Goal: Task Accomplishment & Management: Use online tool/utility

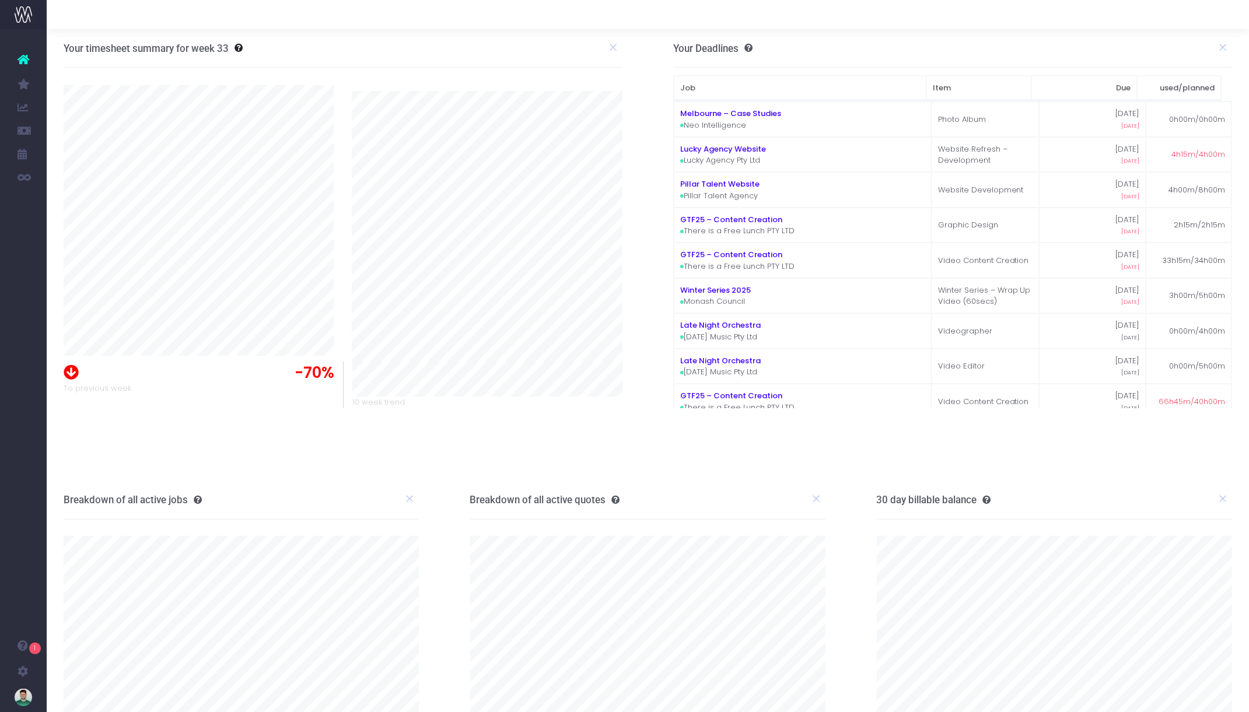
click at [942, 15] on div at bounding box center [648, 14] width 1202 height 29
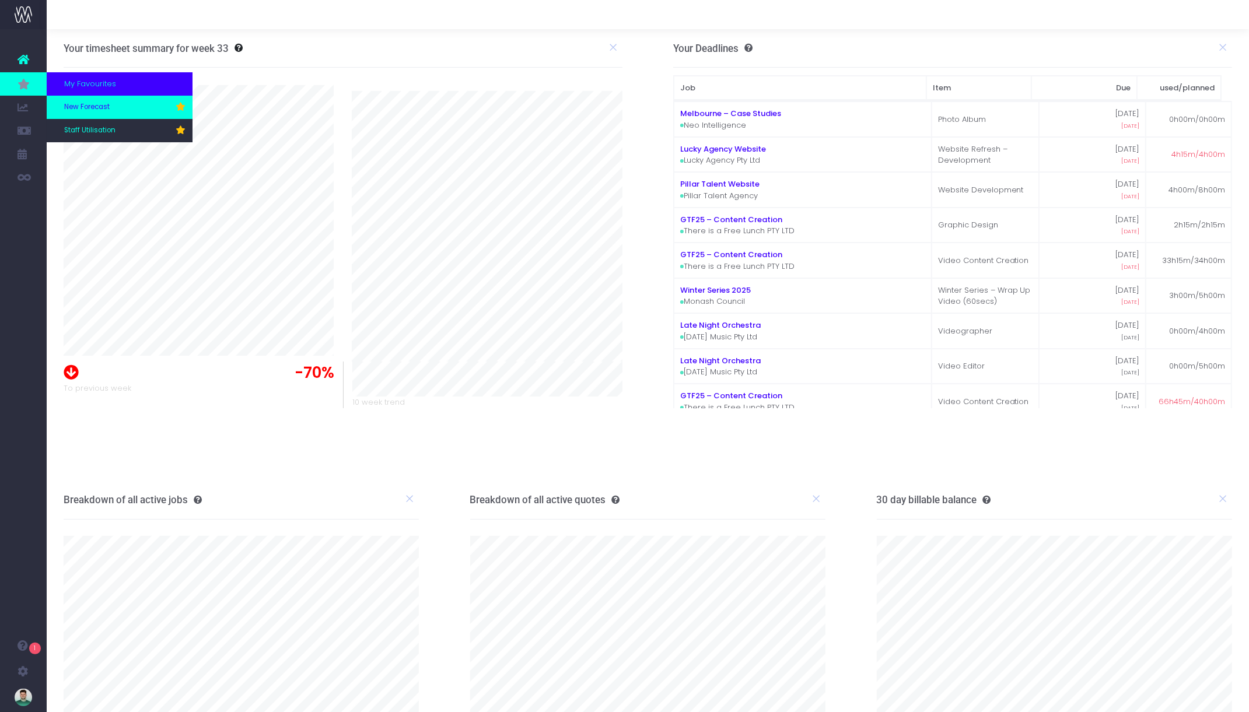
click at [82, 104] on span "New Forecast" at bounding box center [87, 107] width 46 height 11
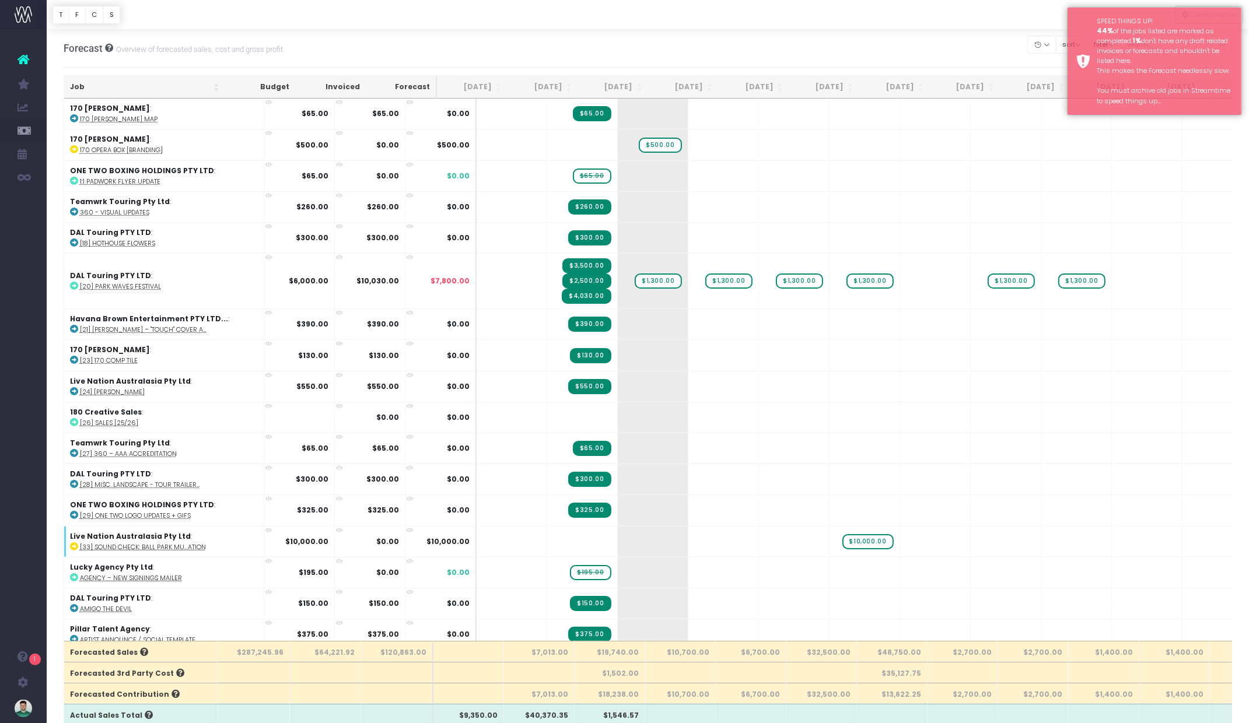
click at [943, 19] on div at bounding box center [648, 14] width 1202 height 29
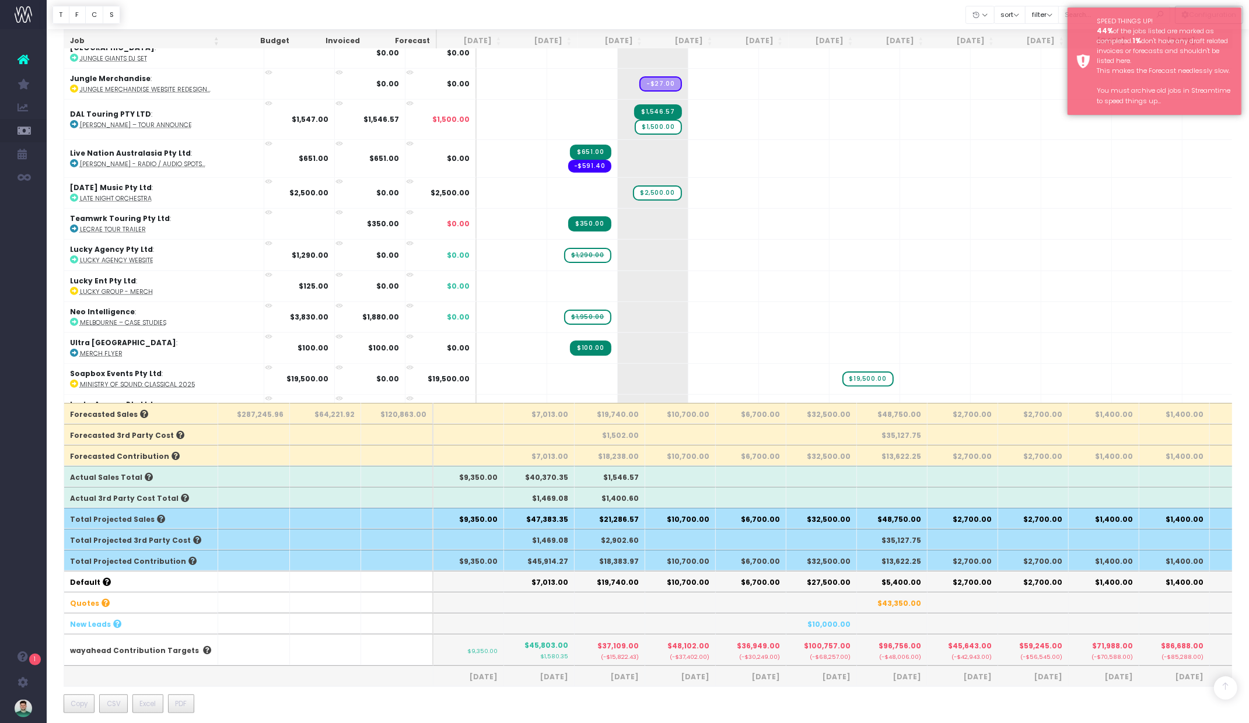
scroll to position [247, 0]
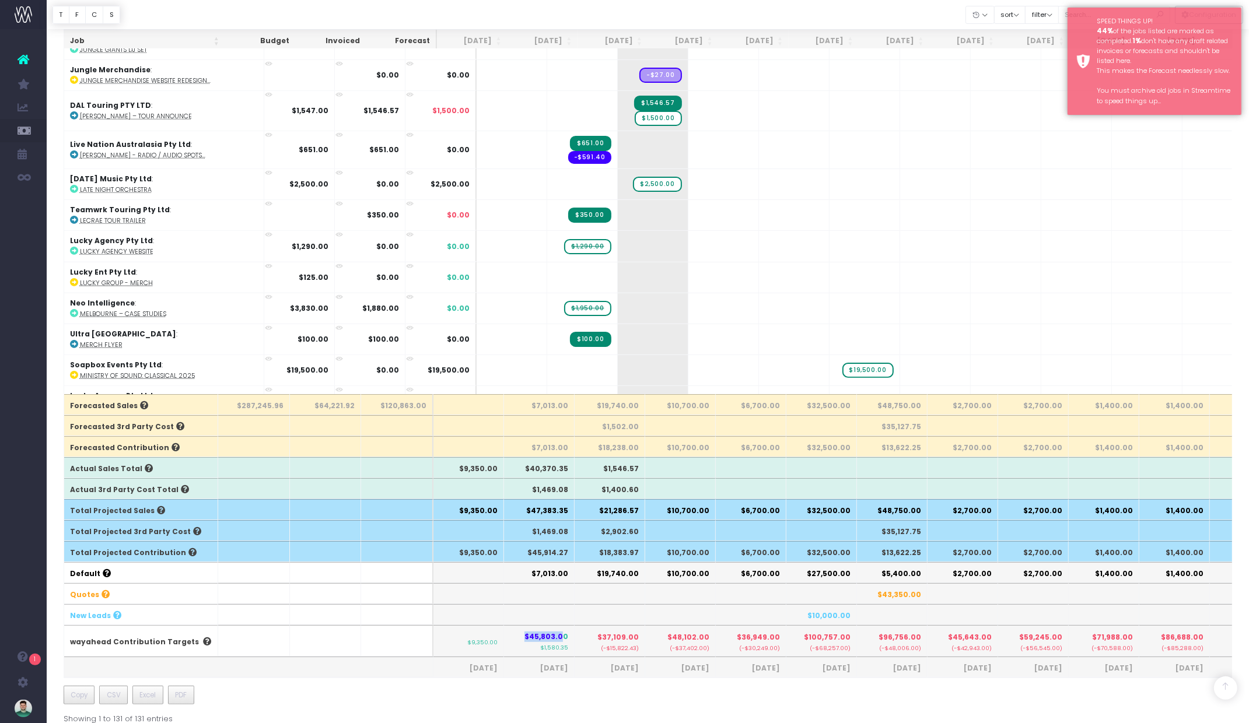
drag, startPoint x: 530, startPoint y: 631, endPoint x: 569, endPoint y: 631, distance: 39.1
click at [569, 631] on th "$45,803.00 $1,580.35" at bounding box center [539, 641] width 71 height 32
click at [568, 632] on span "$45,803.00" at bounding box center [546, 637] width 44 height 11
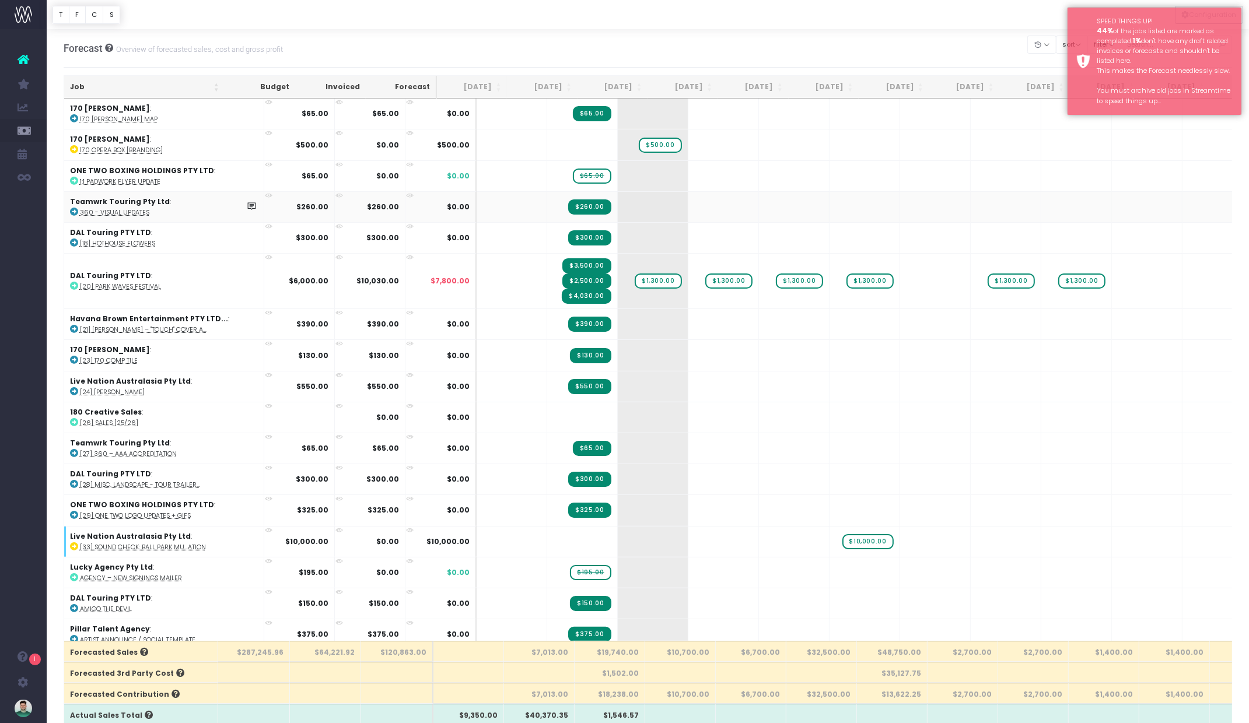
scroll to position [48, 0]
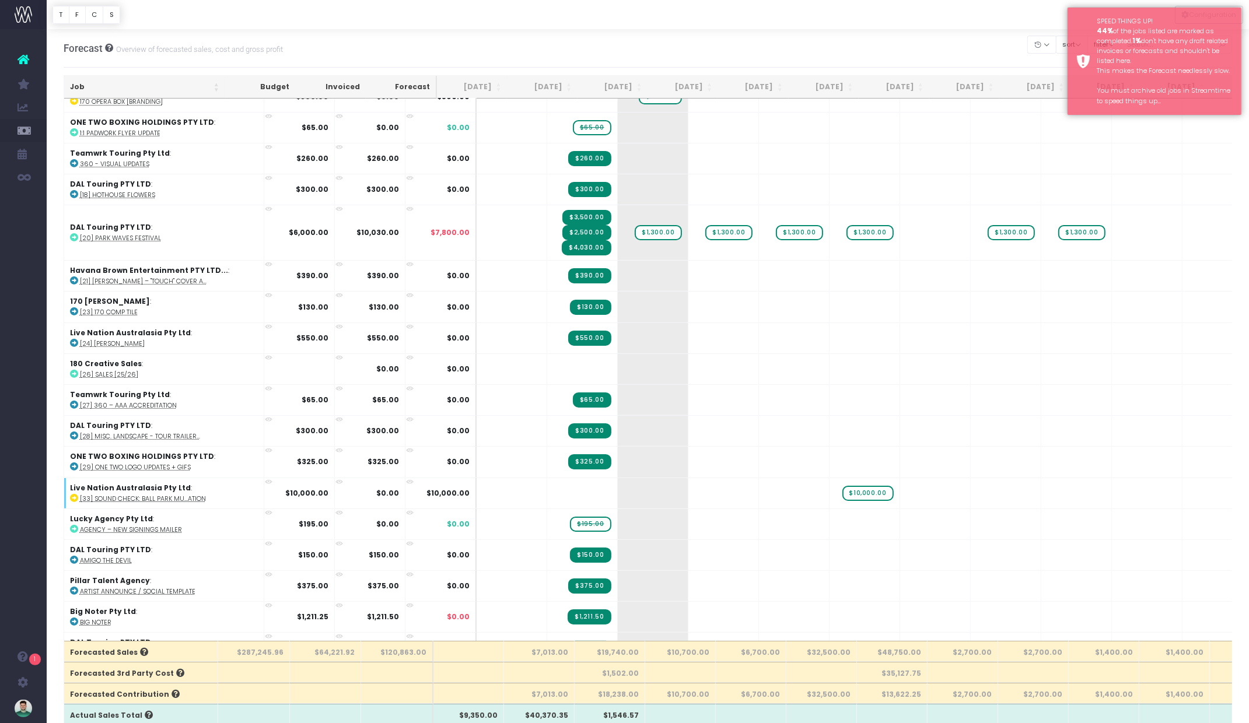
click at [920, 6] on div at bounding box center [648, 14] width 1202 height 29
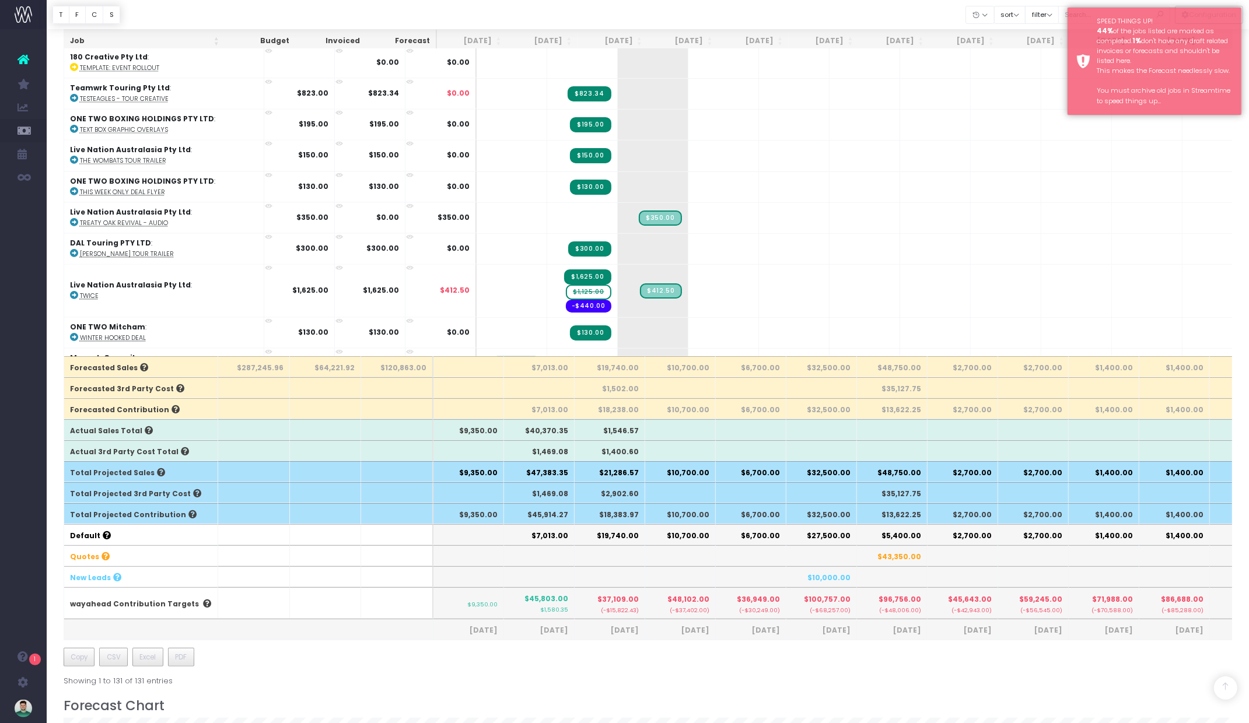
scroll to position [289, 0]
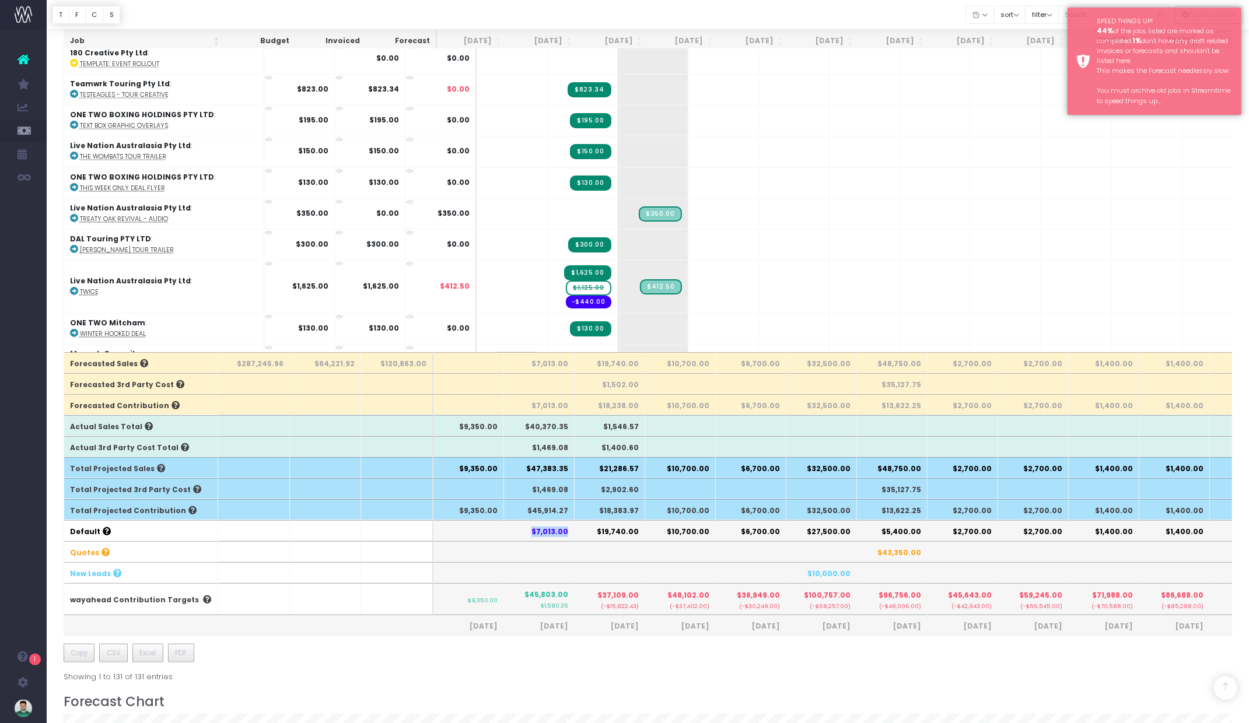
drag, startPoint x: 569, startPoint y: 526, endPoint x: 529, endPoint y: 526, distance: 40.3
click at [529, 526] on th "$7,013.00" at bounding box center [539, 530] width 71 height 21
click at [556, 528] on th "$7,013.00" at bounding box center [539, 530] width 71 height 21
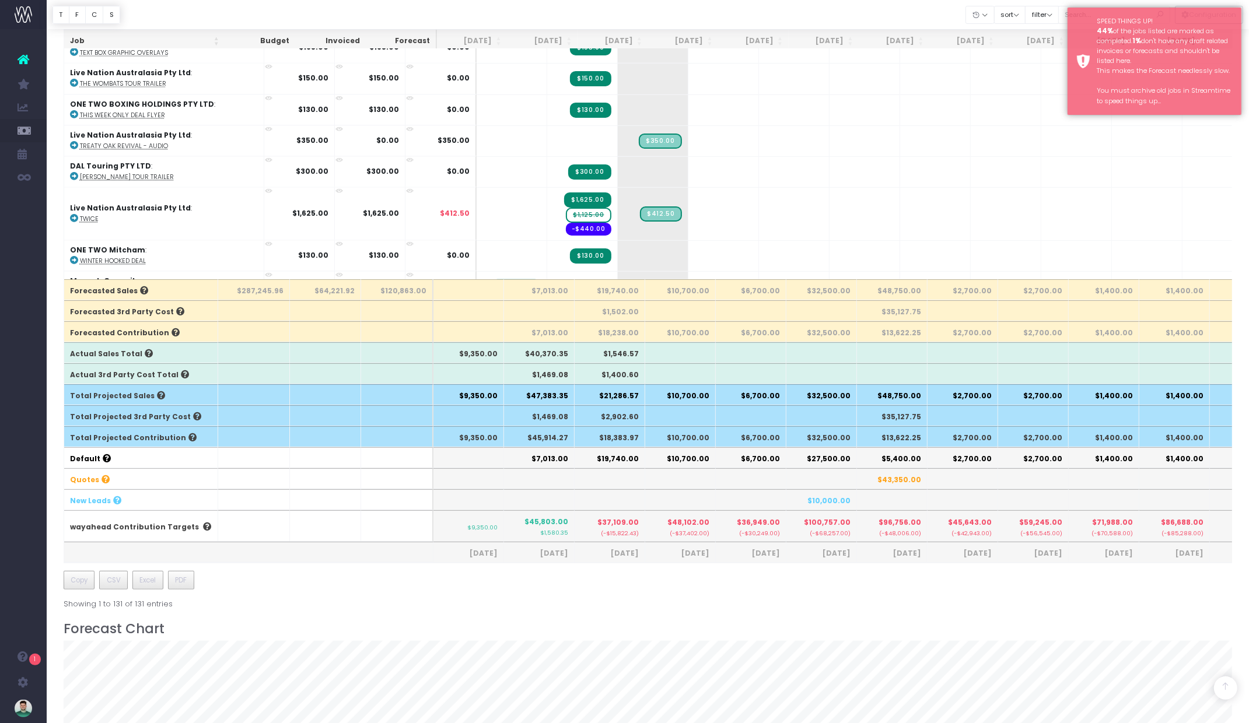
scroll to position [342, 0]
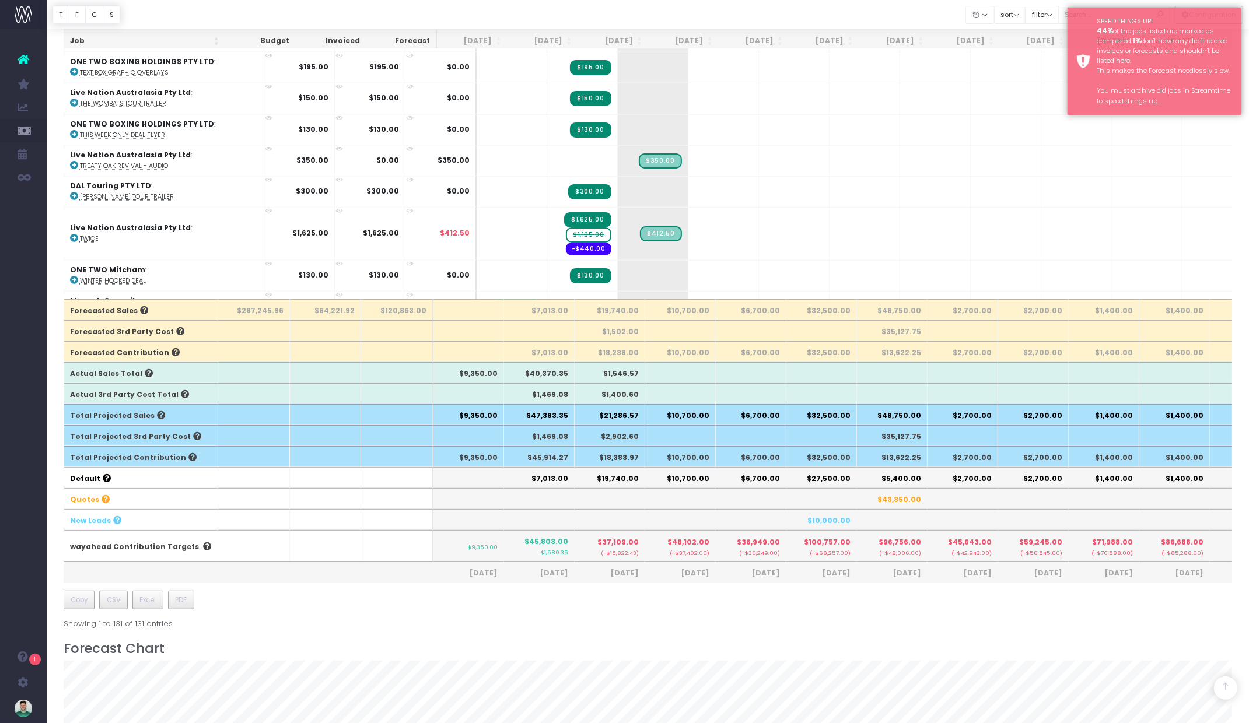
click at [552, 414] on th "$47,383.35" at bounding box center [539, 414] width 71 height 21
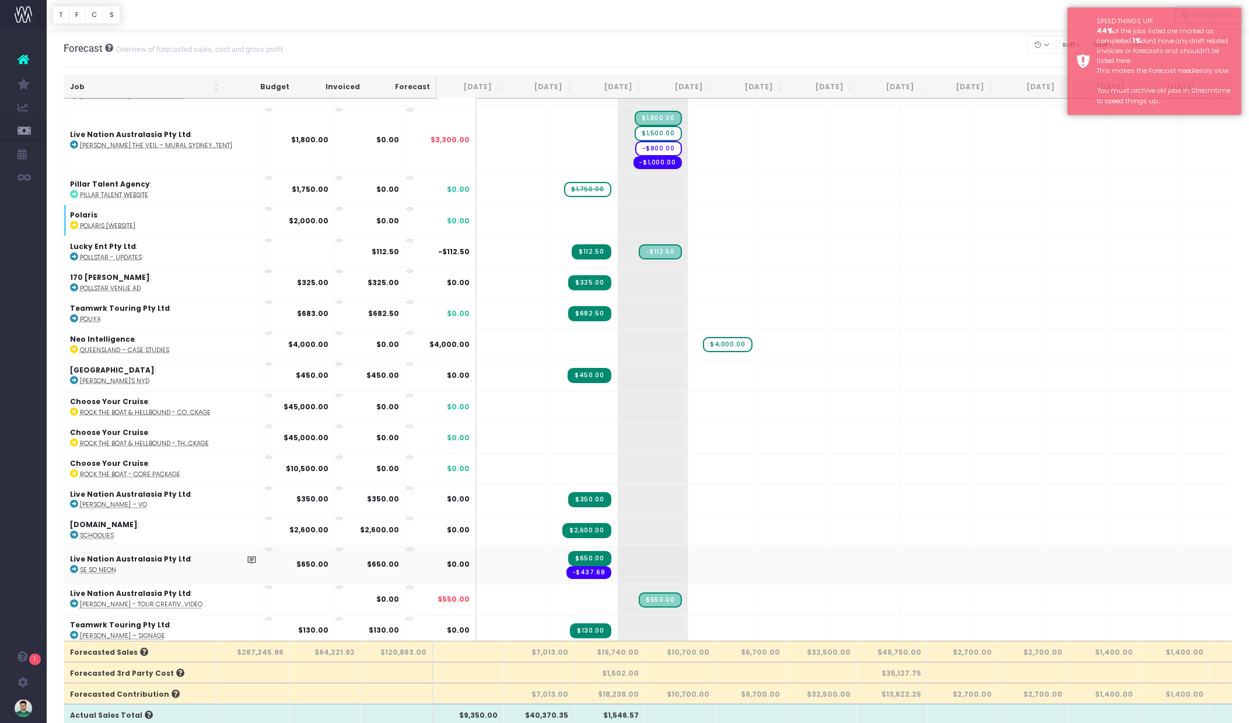
scroll to position [2094, 0]
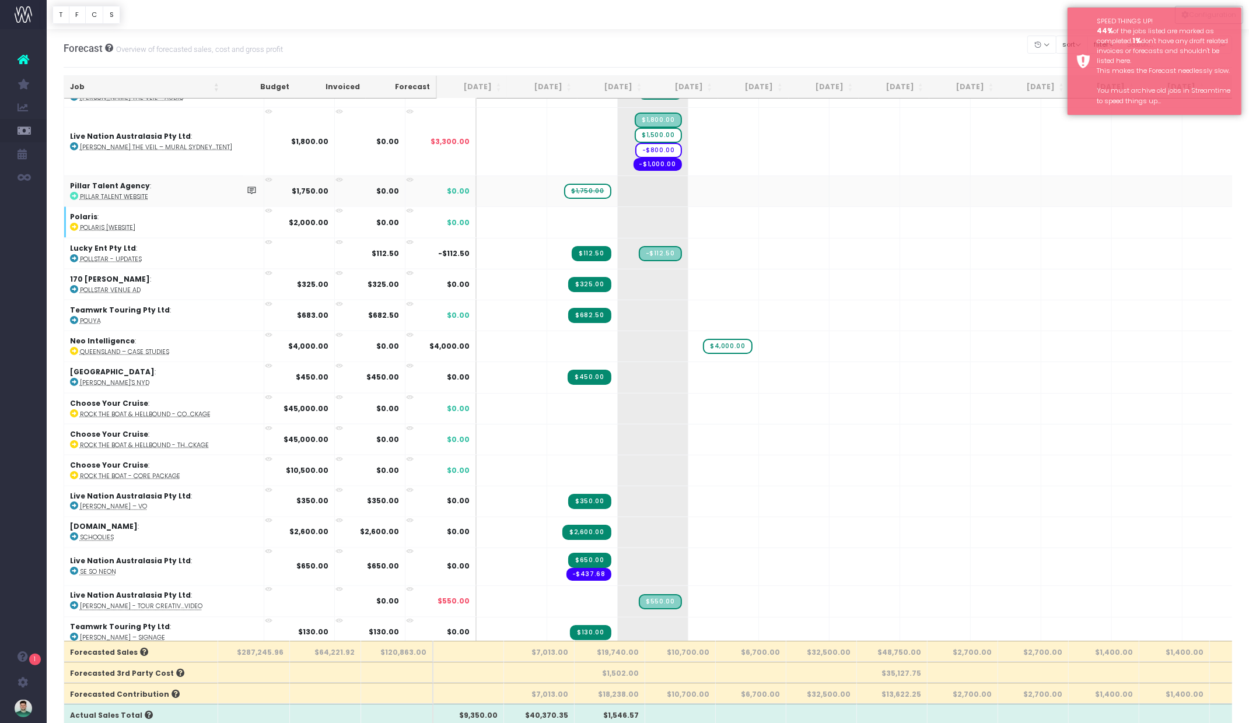
click at [564, 184] on span "$1,750.00" at bounding box center [587, 191] width 47 height 15
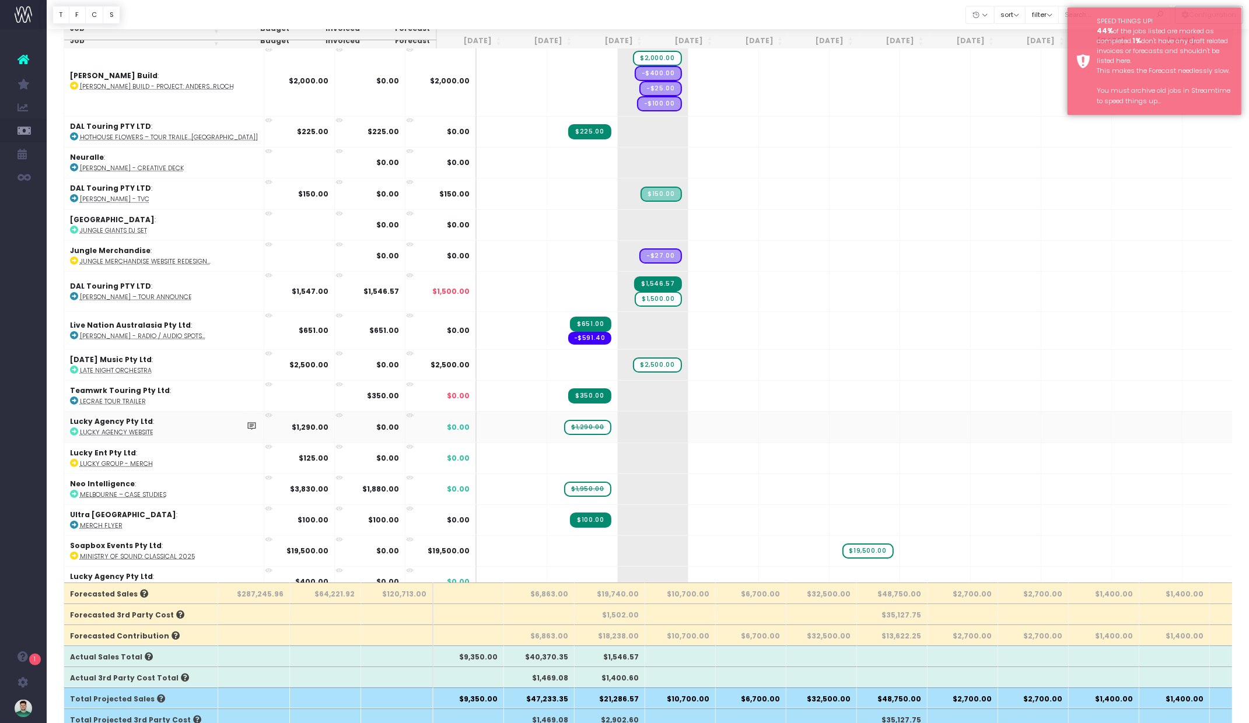
scroll to position [1327, 0]
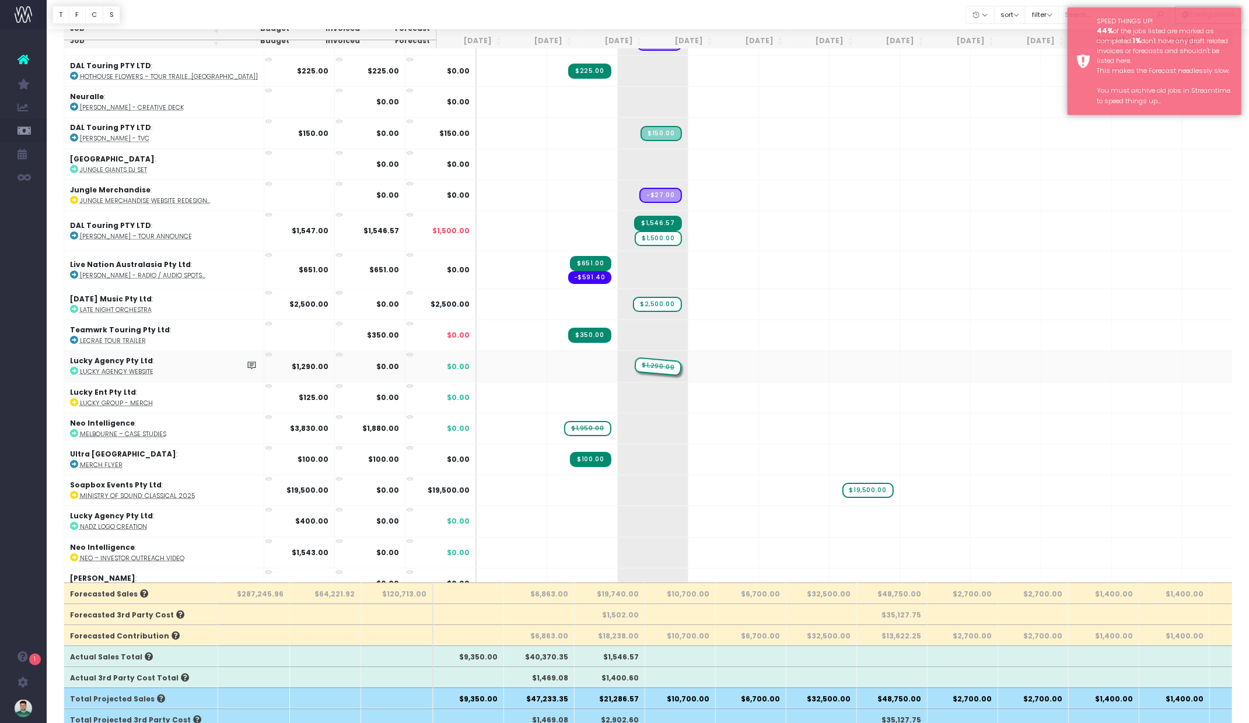
drag, startPoint x: 553, startPoint y: 348, endPoint x: 617, endPoint y: 348, distance: 64.2
drag, startPoint x: 553, startPoint y: 410, endPoint x: 604, endPoint y: 411, distance: 51.3
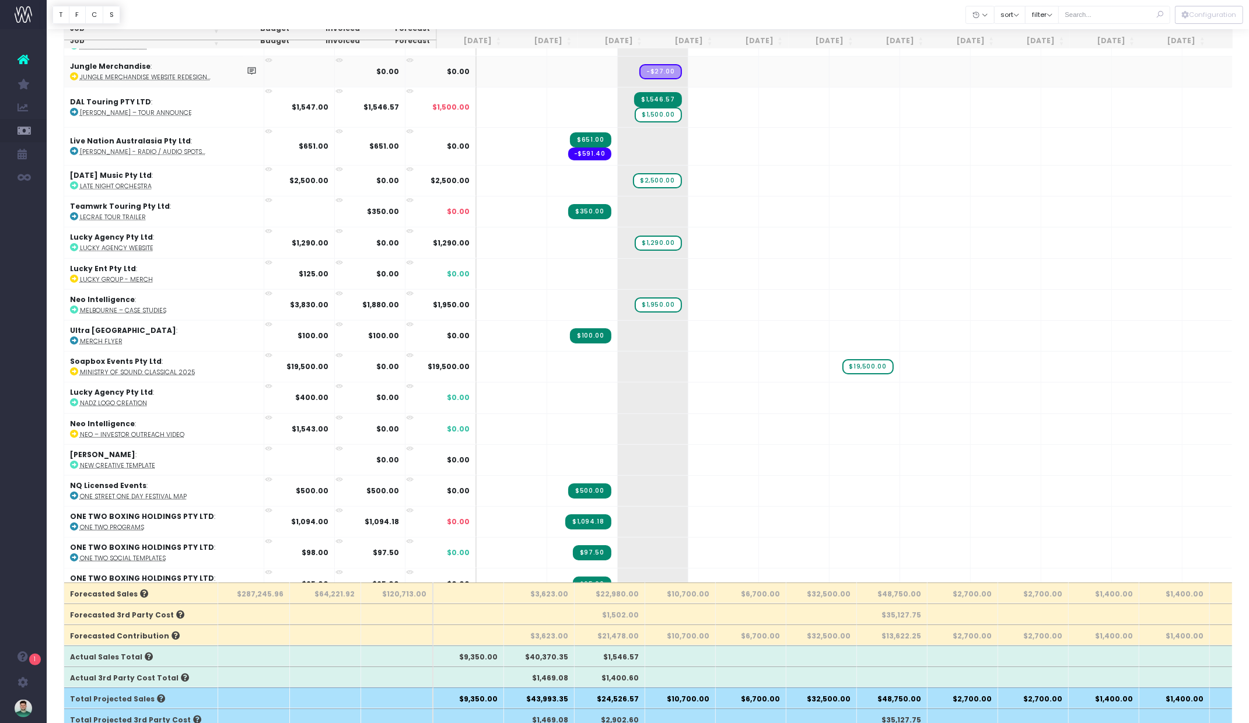
scroll to position [1457, 0]
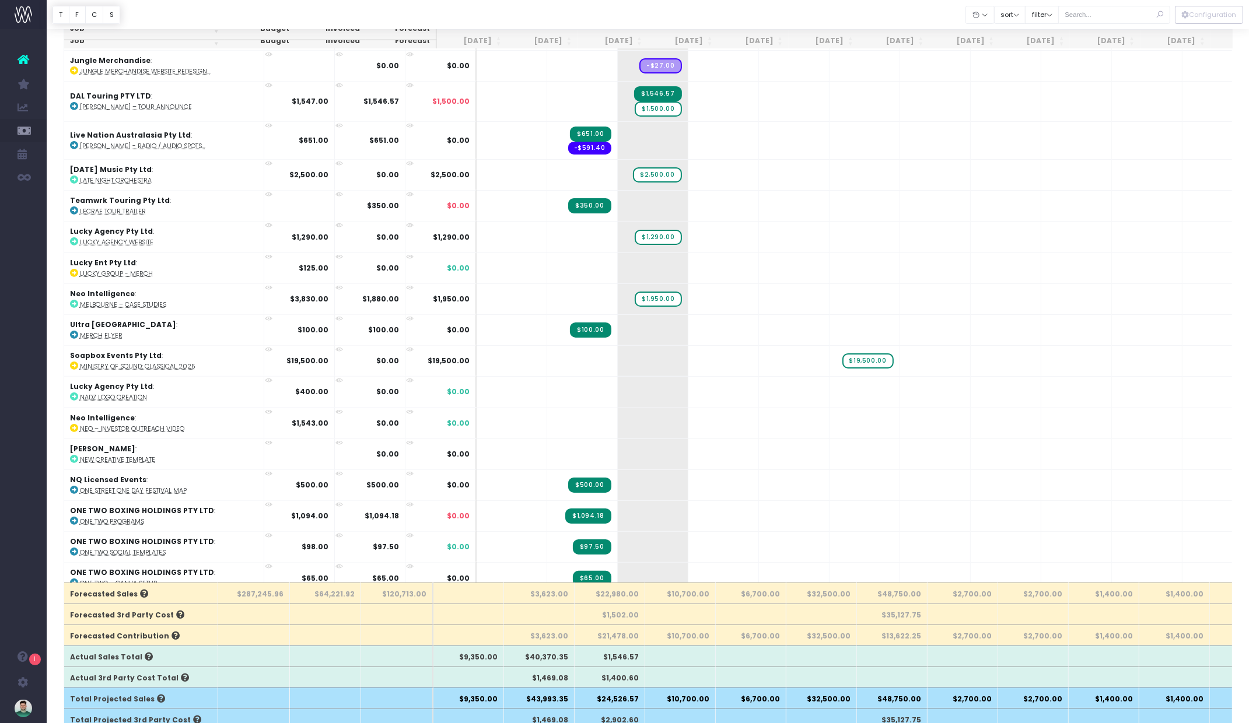
click at [632, 14] on div at bounding box center [648, 14] width 1202 height 29
click at [633, 14] on div at bounding box center [648, 14] width 1202 height 29
click at [646, 13] on div at bounding box center [648, 14] width 1202 height 29
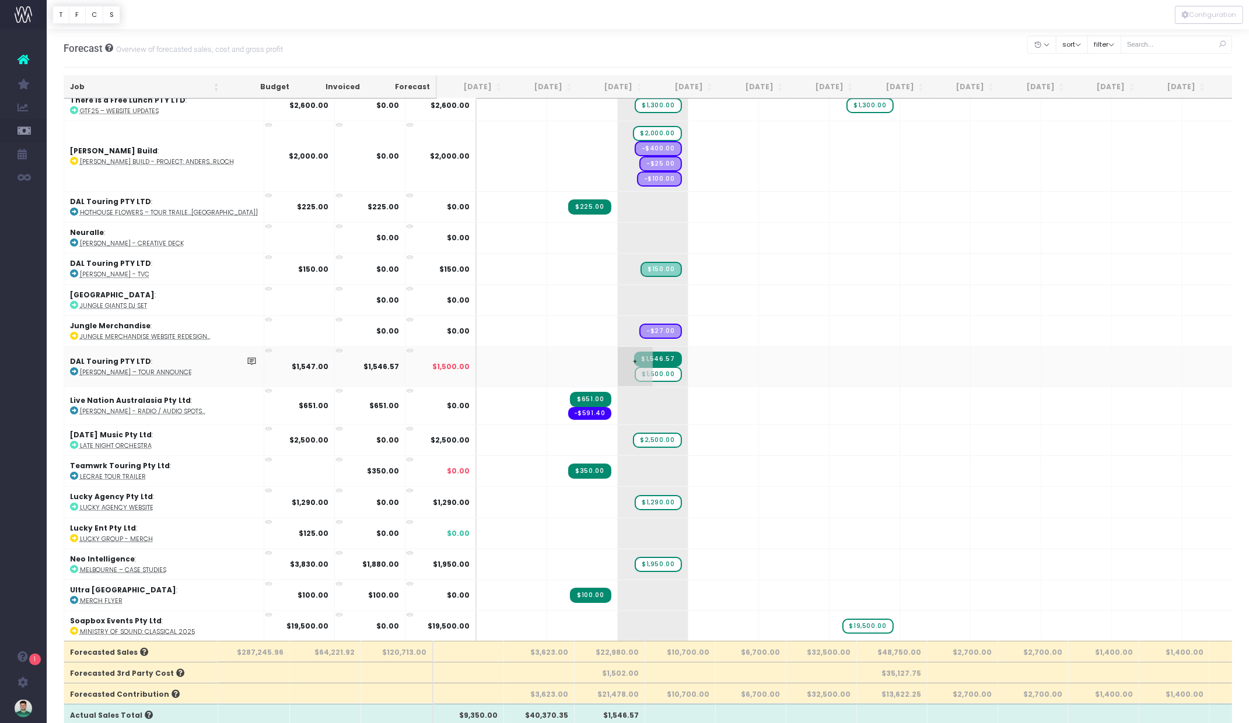
scroll to position [1244, 0]
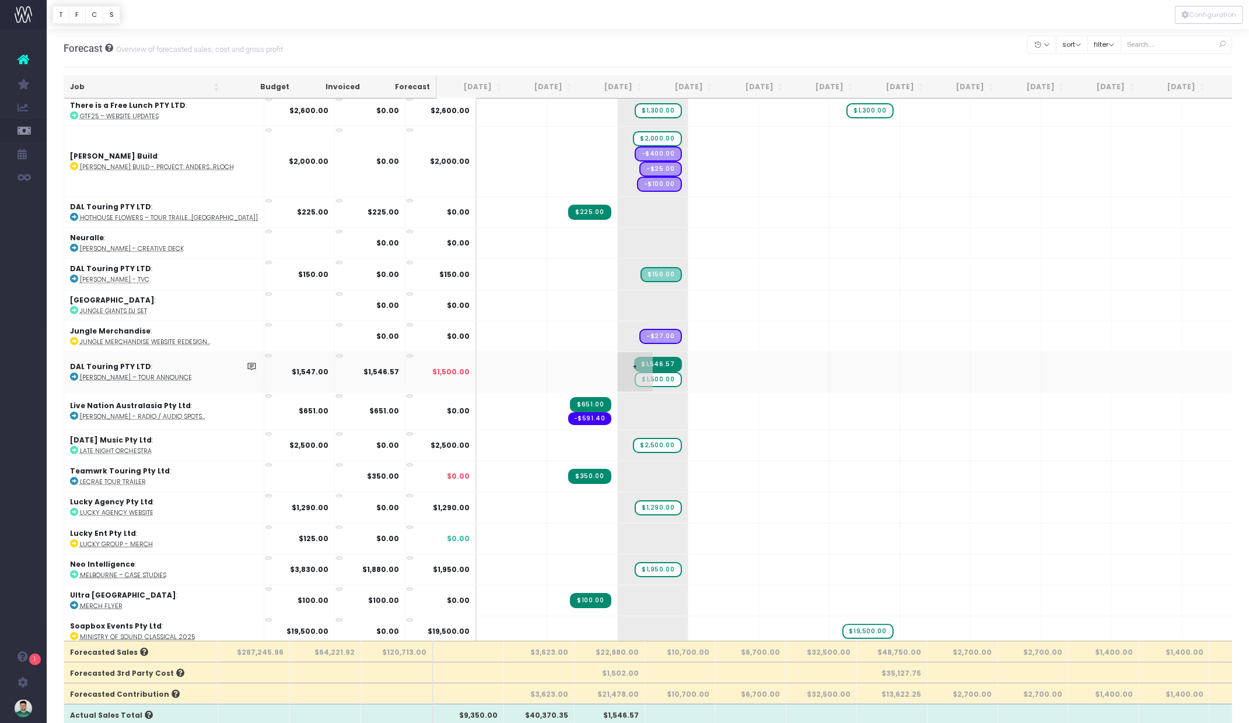
click at [635, 372] on span "$1,500.00" at bounding box center [658, 379] width 47 height 15
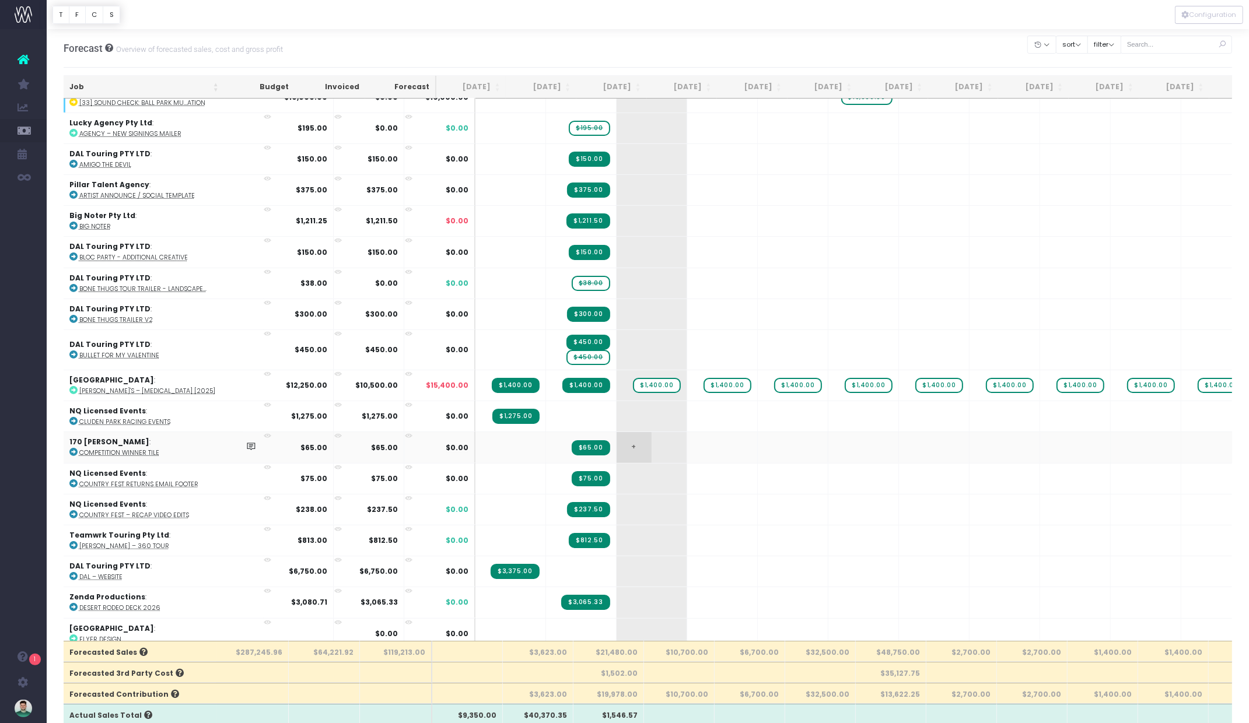
scroll to position [442, 1]
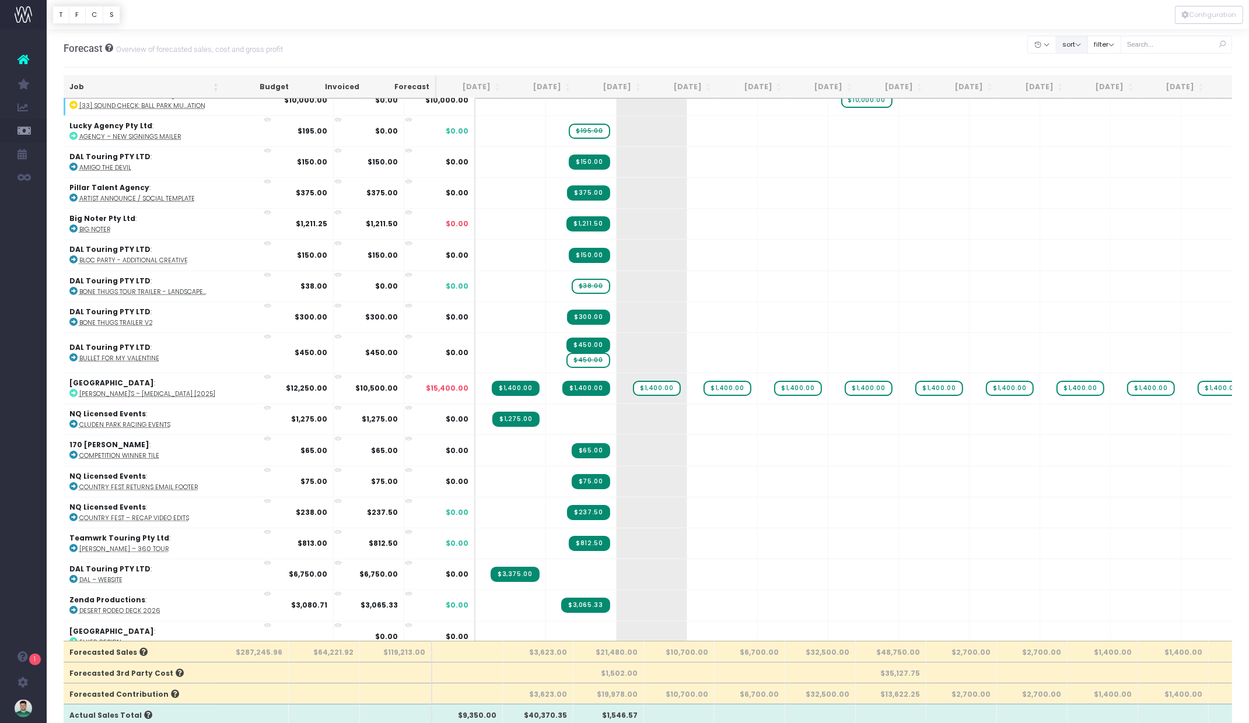
click at [1088, 39] on button "sort" at bounding box center [1072, 45] width 32 height 18
click at [1006, 38] on div "Forecast Overview of forecasted sales, cost and gross profit Clear Filters Hide…" at bounding box center [648, 48] width 1169 height 39
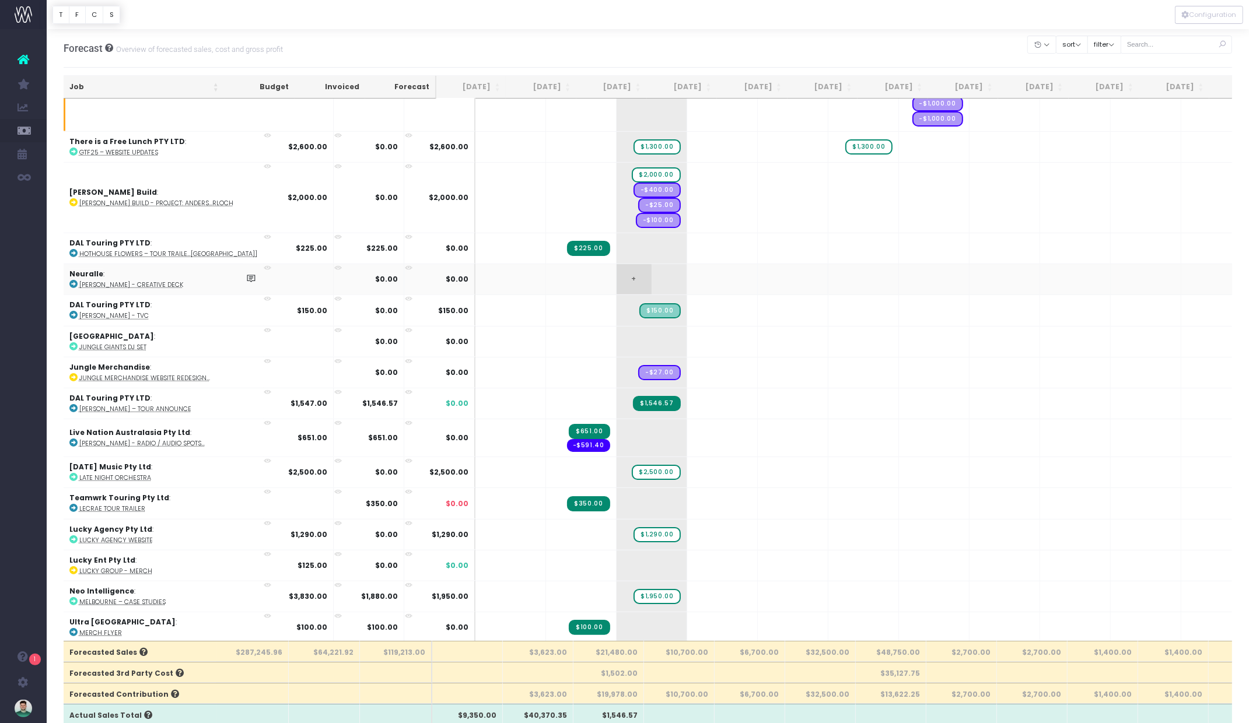
scroll to position [1213, 1]
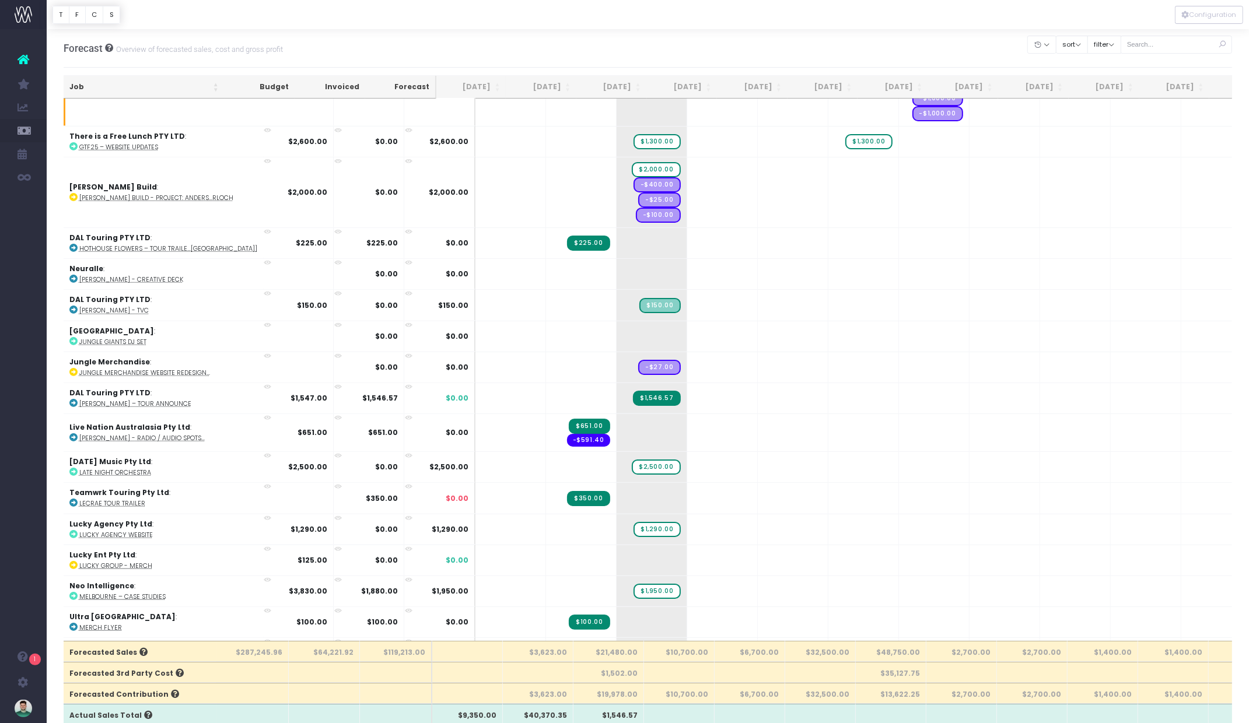
click at [796, 12] on div at bounding box center [648, 14] width 1202 height 29
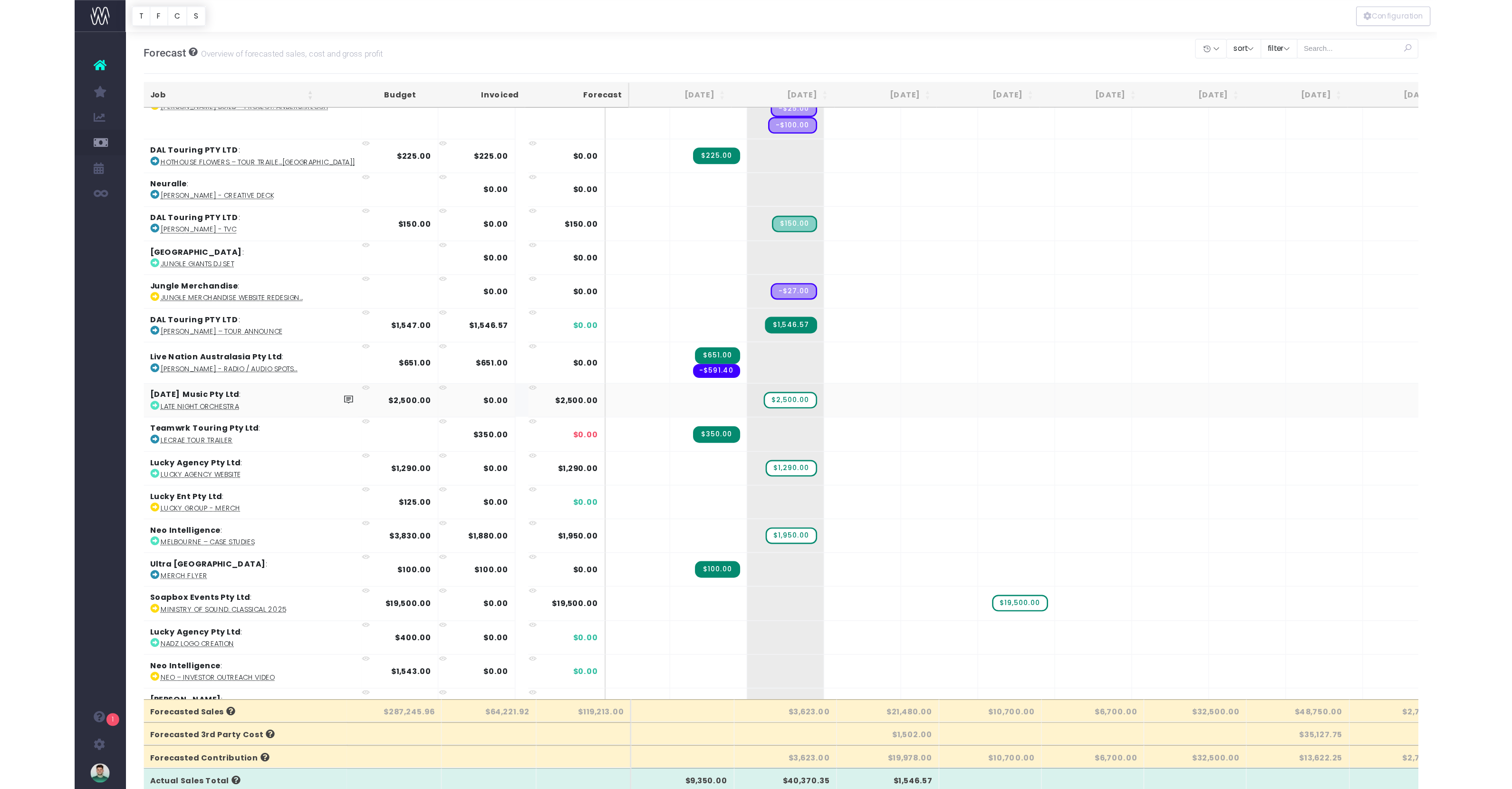
scroll to position [0, 0]
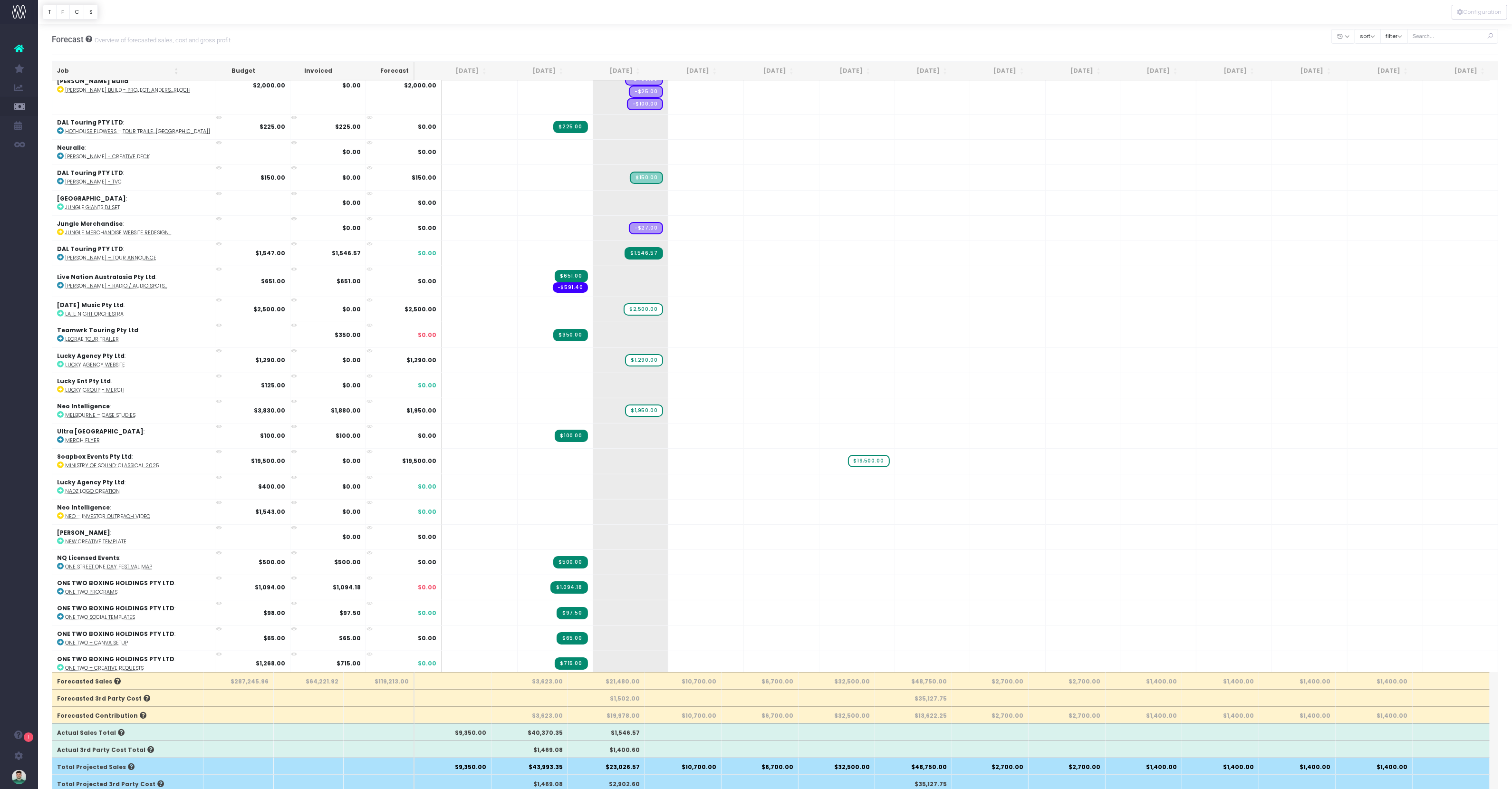
click at [846, 13] on div at bounding box center [775, 11] width 1474 height 24
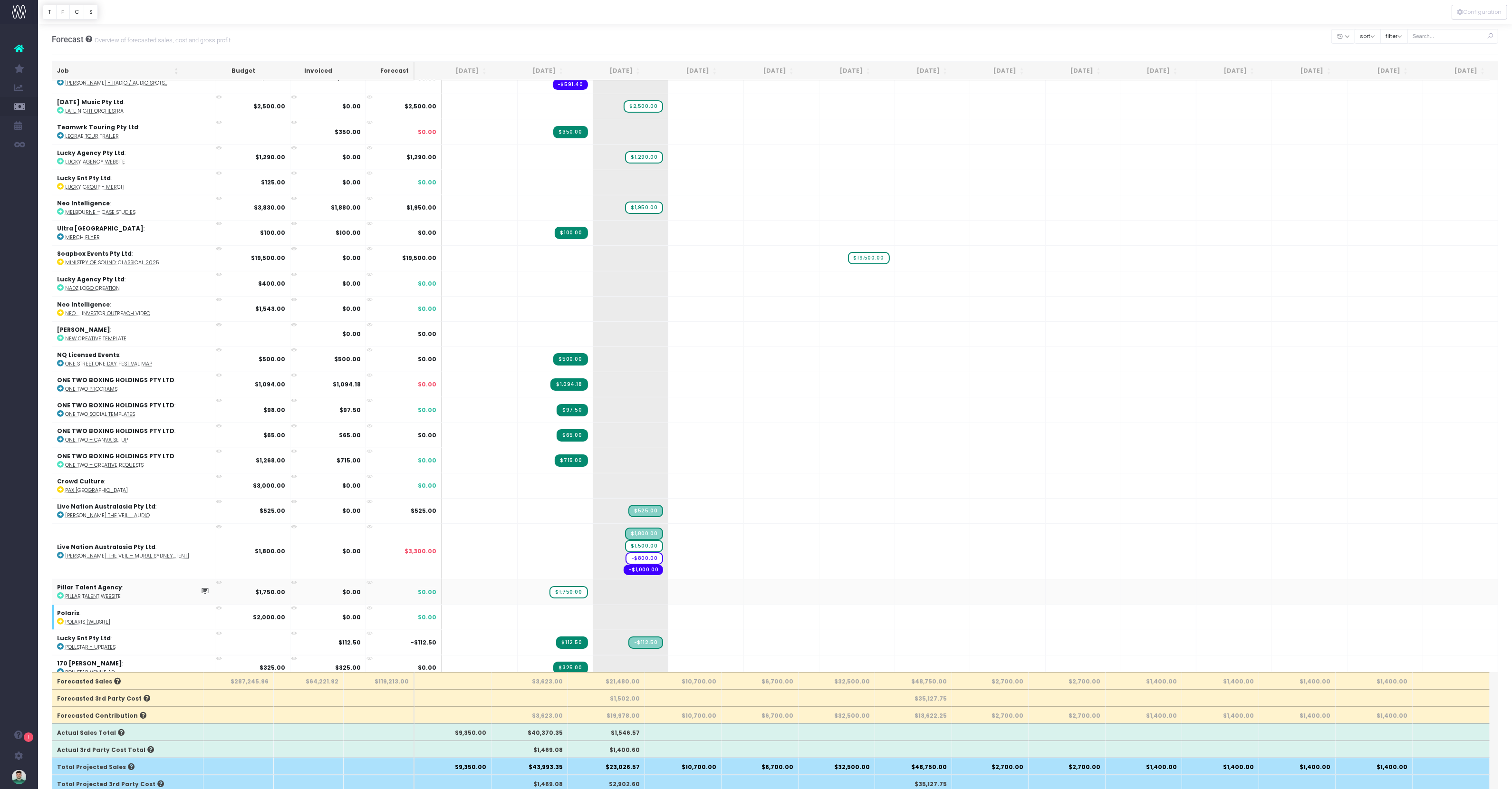
scroll to position [1336, 0]
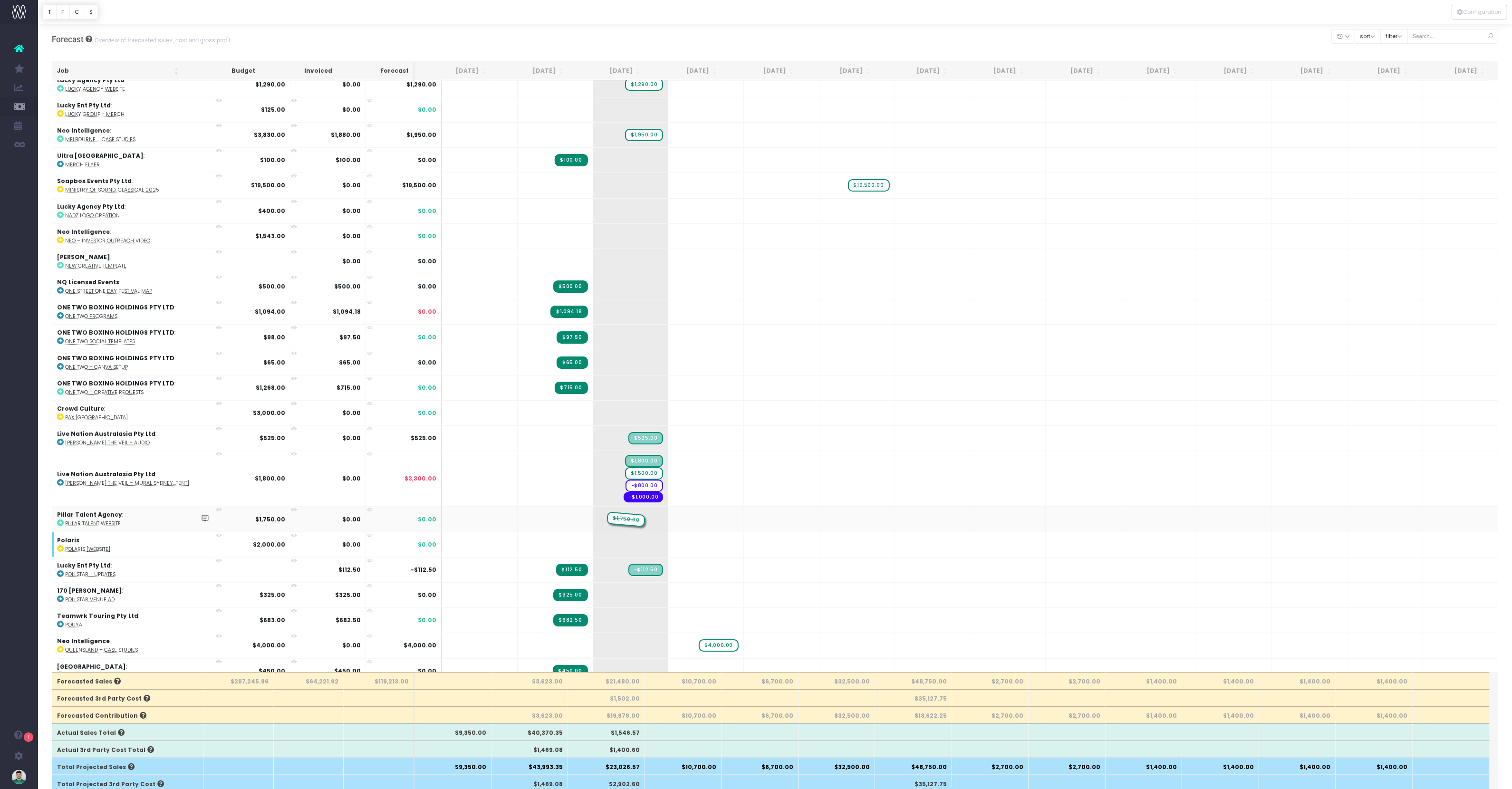
drag, startPoint x: 538, startPoint y: 483, endPoint x: 604, endPoint y: 483, distance: 66.0
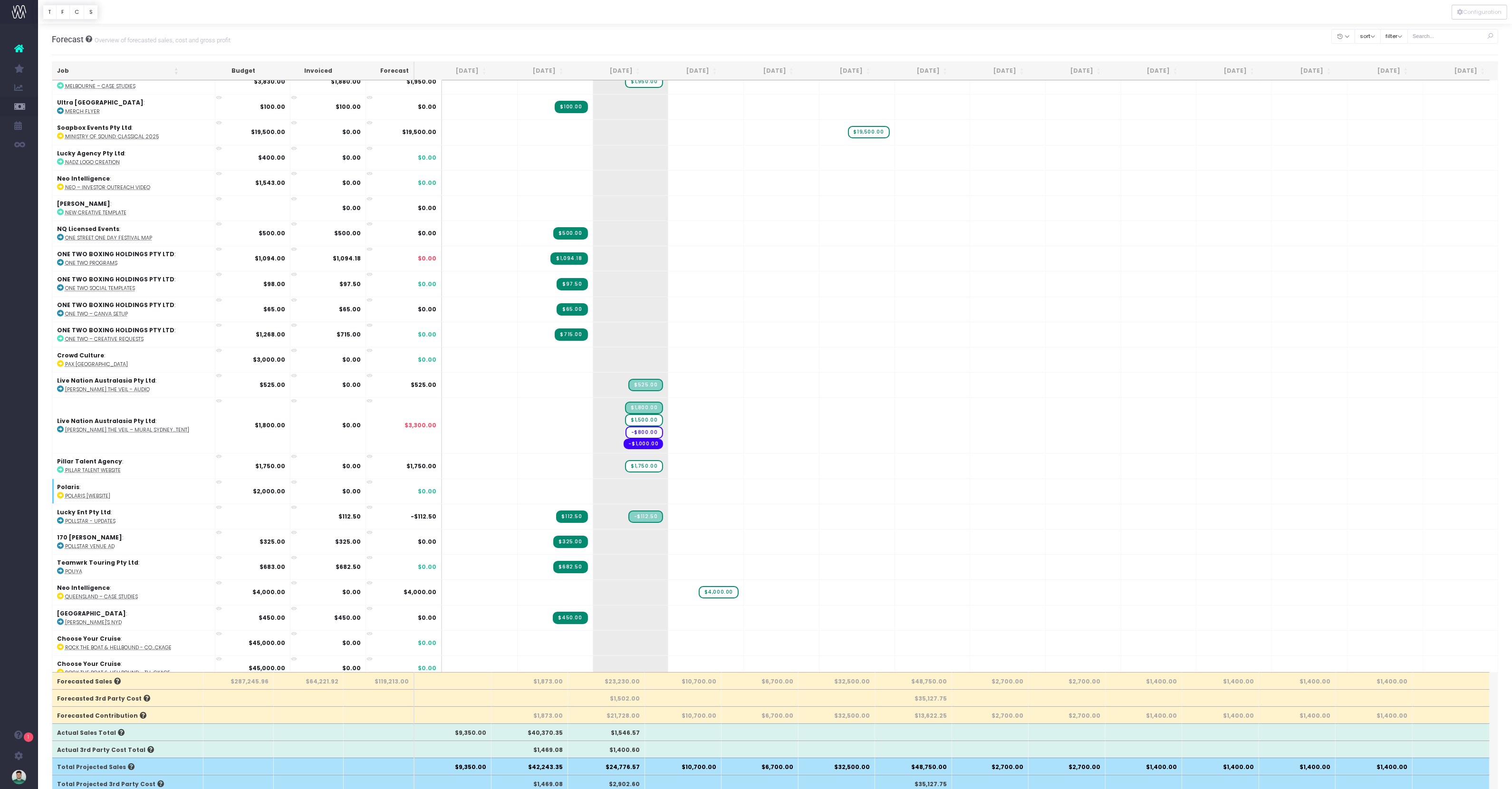
scroll to position [1490, 0]
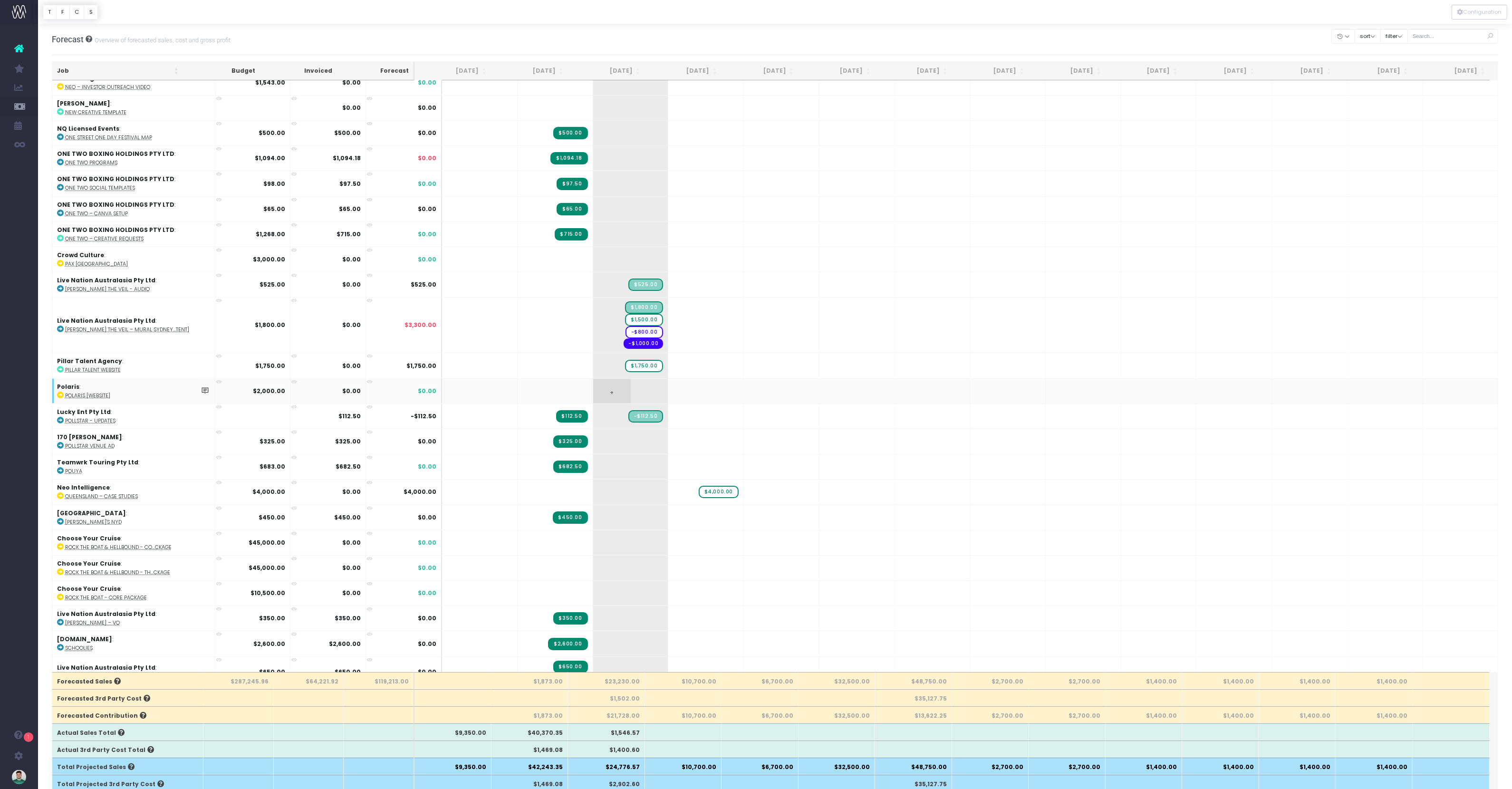
click at [593, 379] on span "+" at bounding box center [612, 391] width 37 height 24
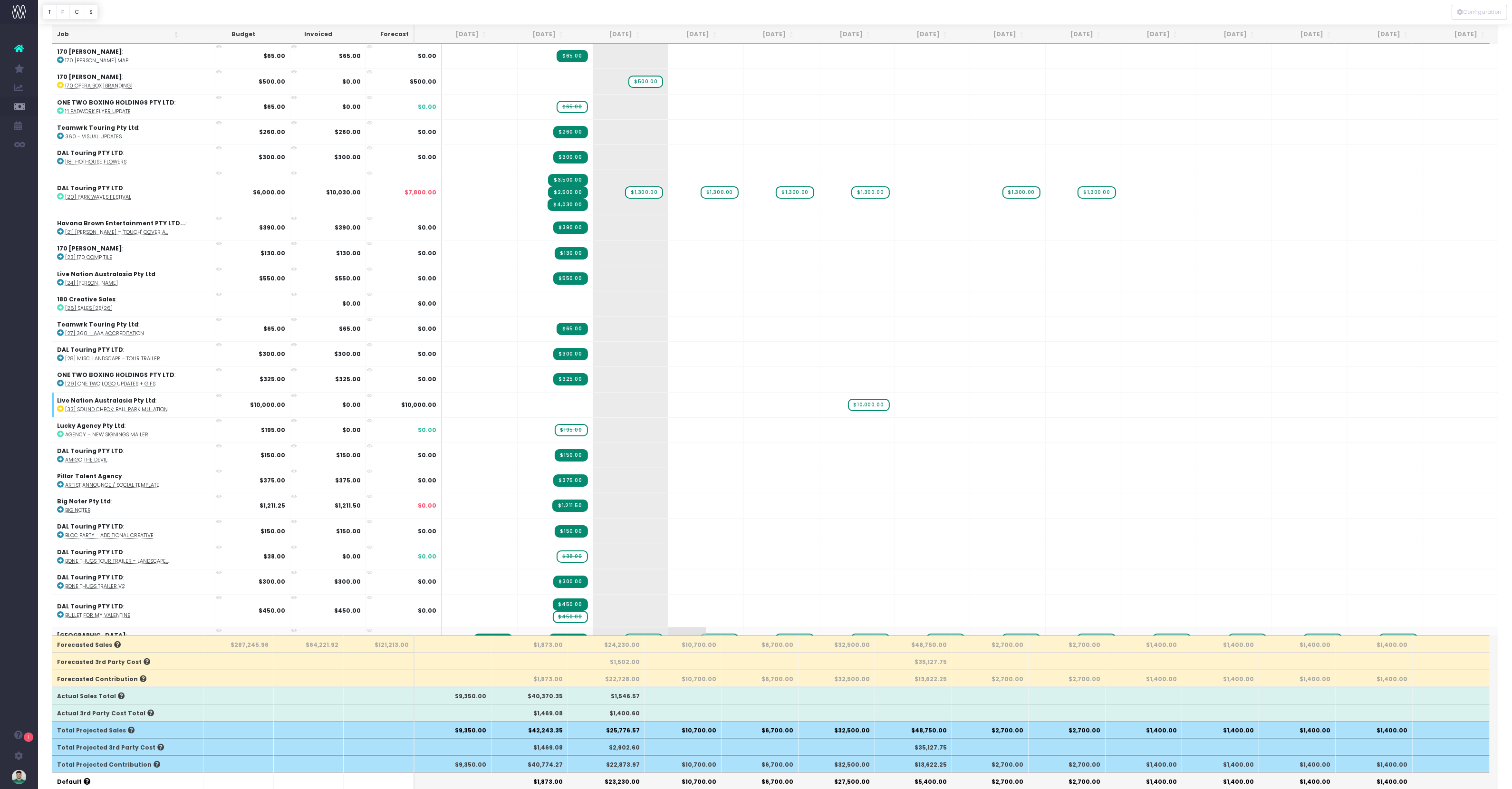
scroll to position [0, 0]
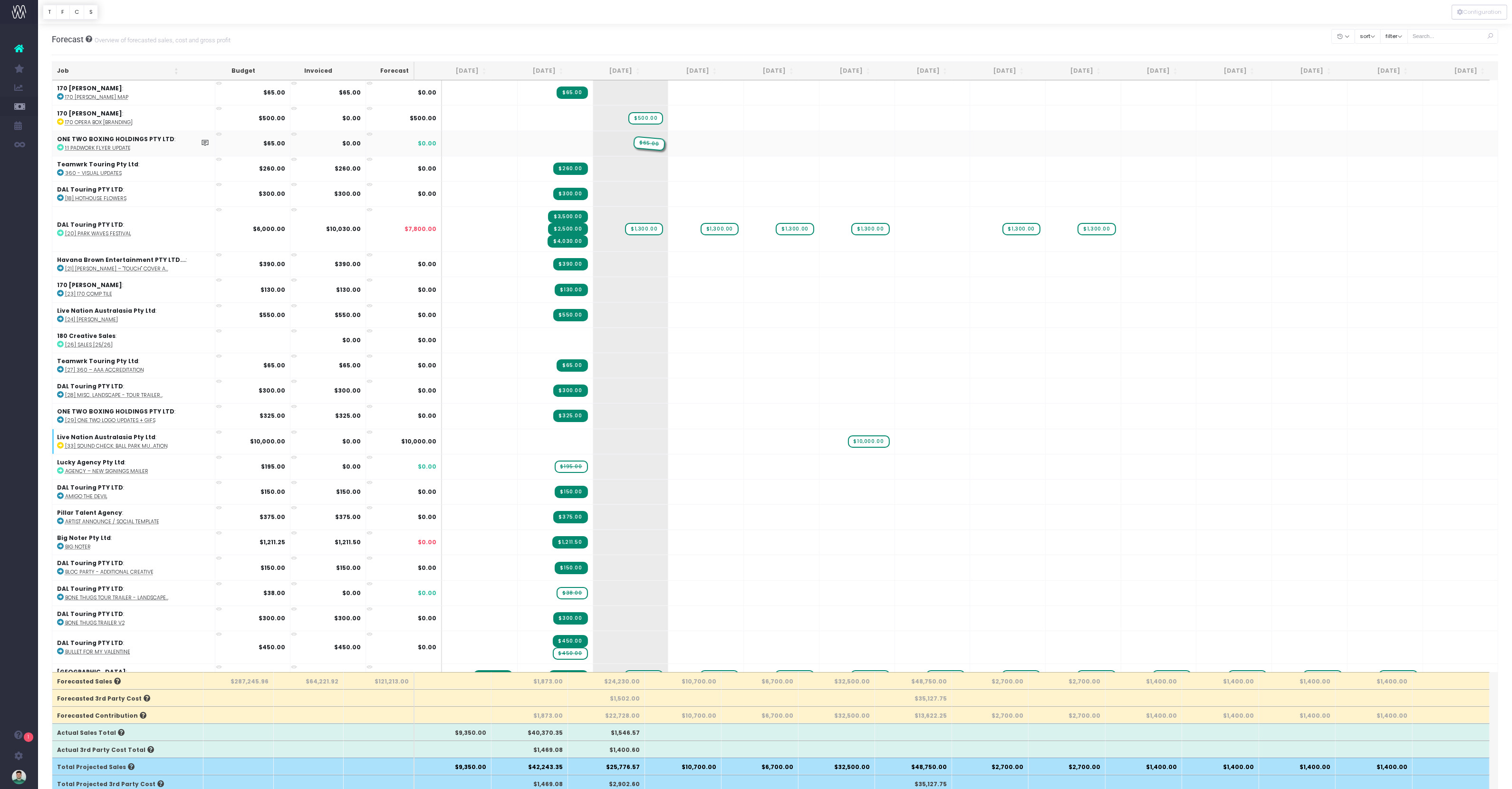
drag, startPoint x: 547, startPoint y: 143, endPoint x: 618, endPoint y: 143, distance: 71.0
click at [1026, 36] on button "filter" at bounding box center [1394, 37] width 28 height 15
click at [1026, 248] on span at bounding box center [1393, 247] width 9 height 9
click at [1026, 248] on input "Forecast Complete" at bounding box center [1407, 246] width 7 height 7
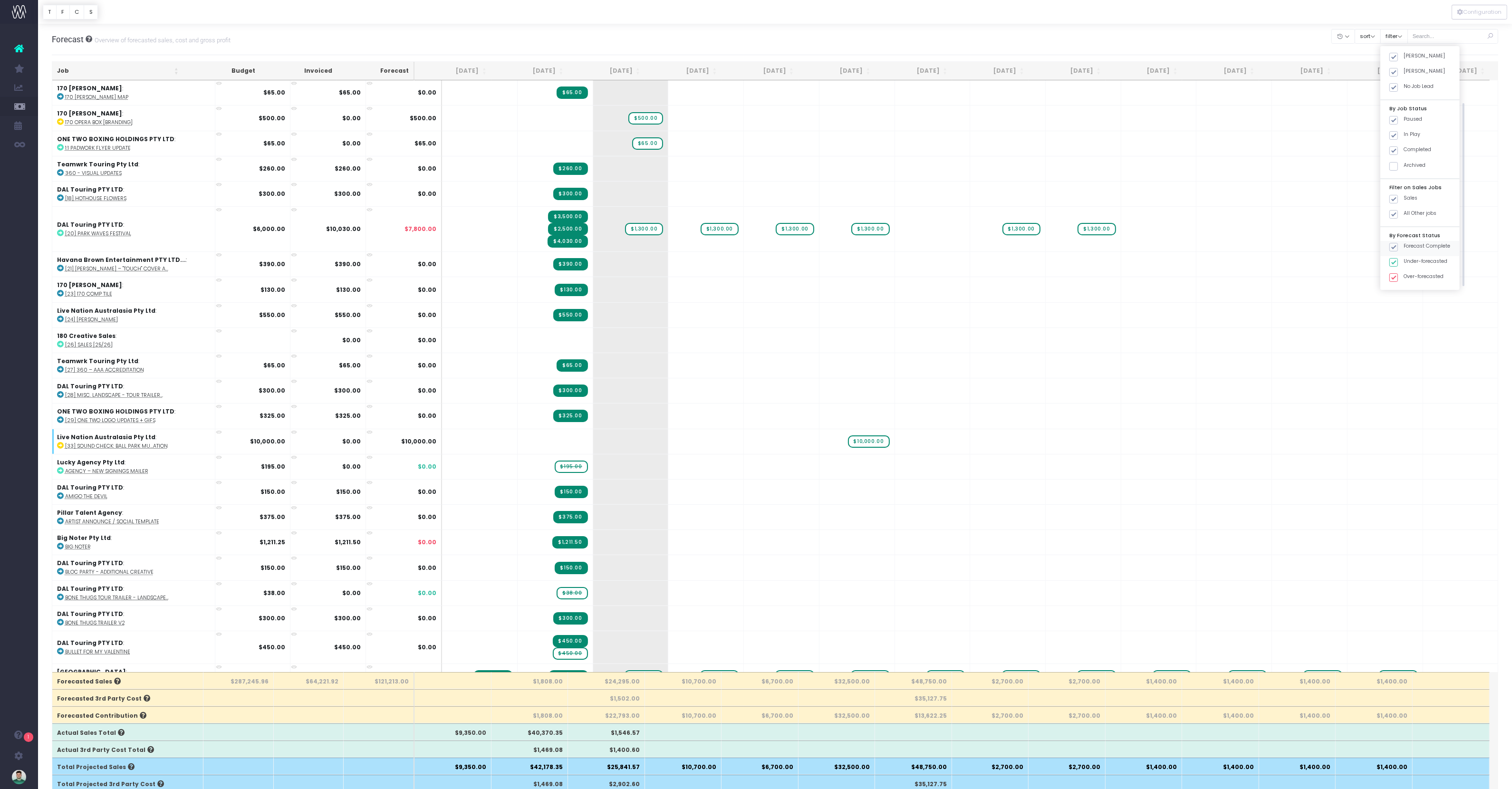
checkbox input "false"
click at [1026, 294] on button "Apply" at bounding box center [1401, 297] width 29 height 15
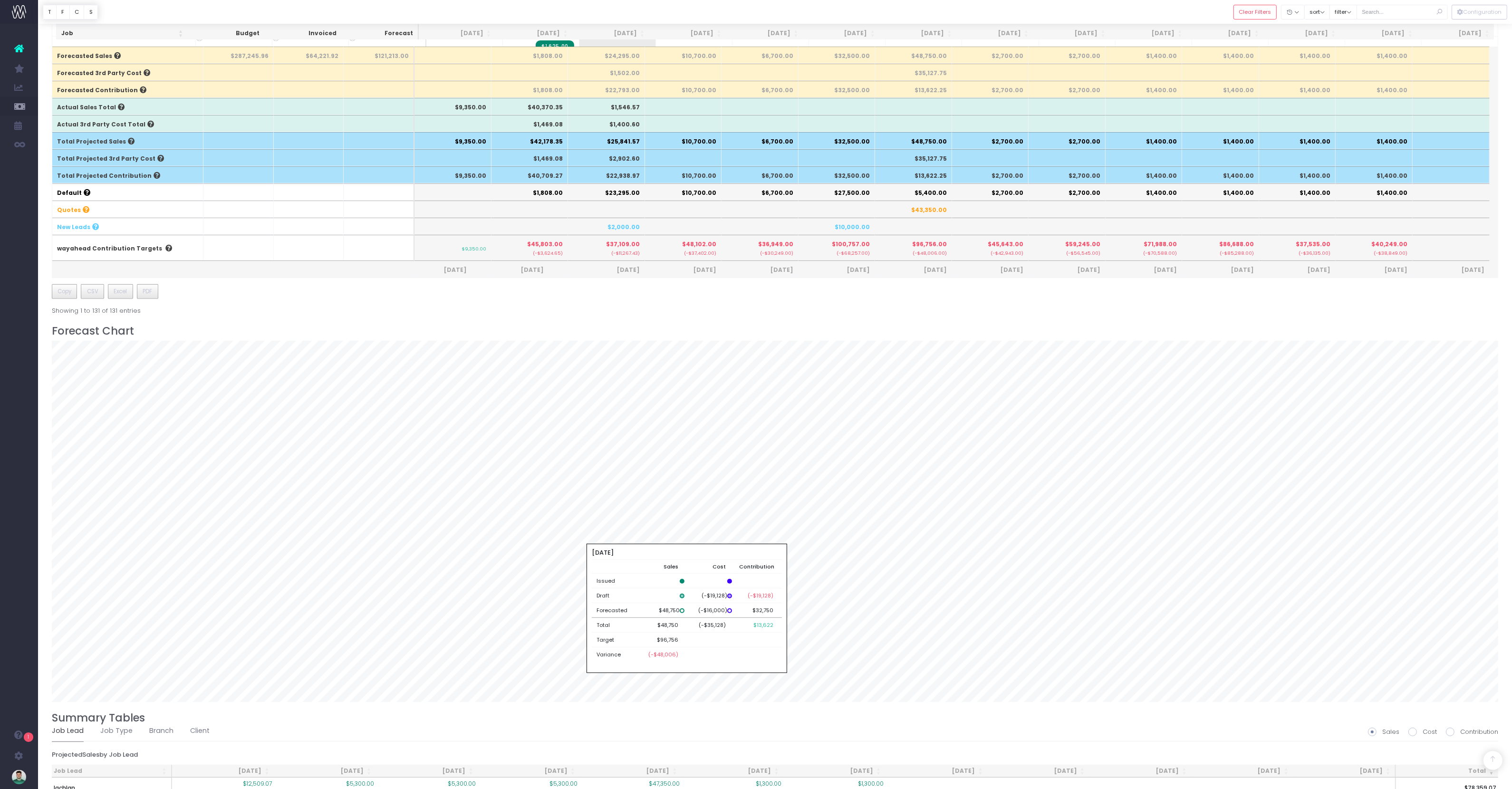
scroll to position [439, 0]
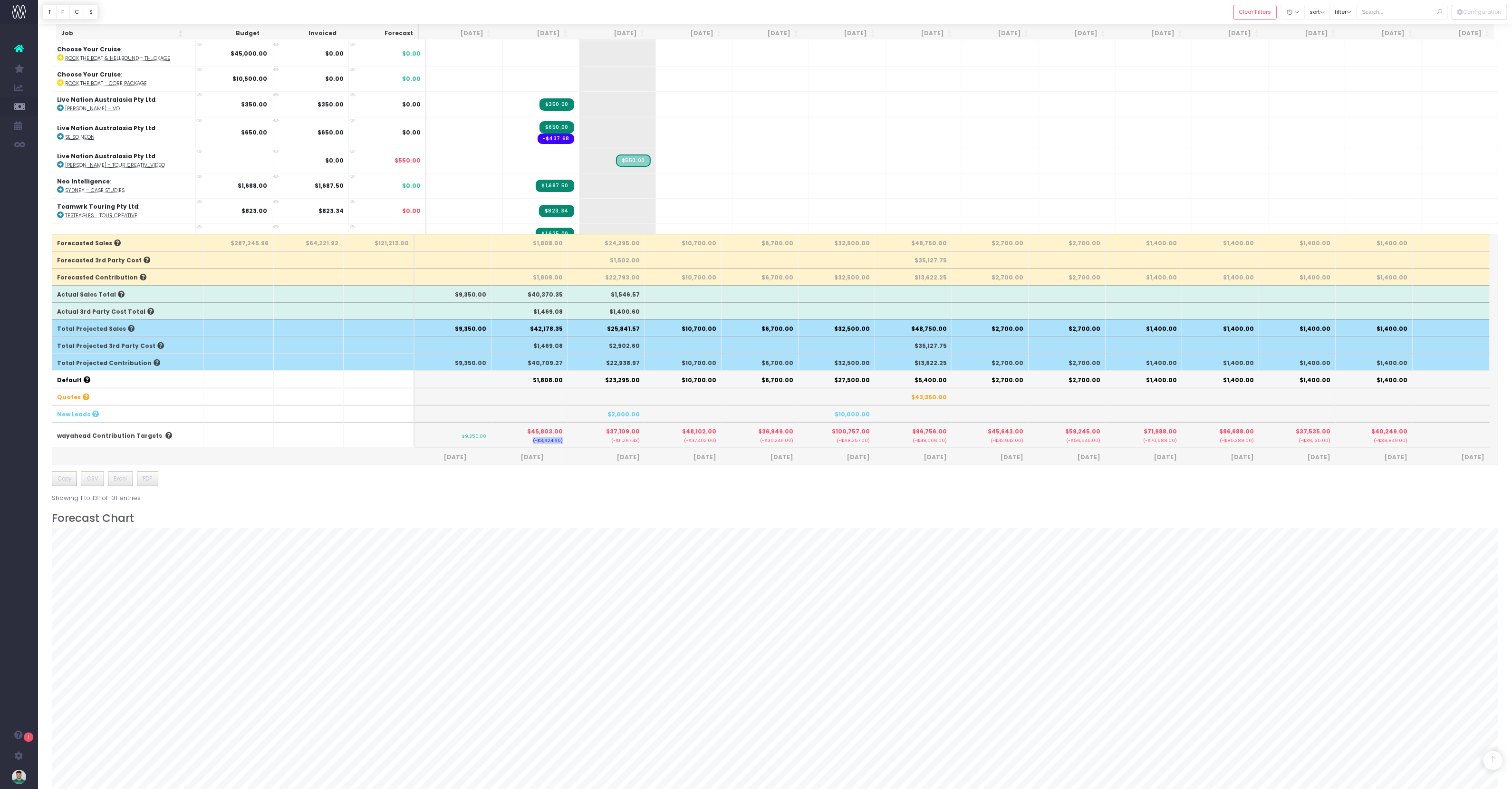
drag, startPoint x: 555, startPoint y: 444, endPoint x: 547, endPoint y: 443, distance: 8.1
click at [503, 444] on small "(-$3,624.65)" at bounding box center [530, 440] width 67 height 8
click at [547, 443] on small "(-$3,624.65)" at bounding box center [530, 440] width 67 height 8
drag, startPoint x: 538, startPoint y: 444, endPoint x: 548, endPoint y: 444, distance: 10.0
click at [548, 444] on small "(-$3,624.65)" at bounding box center [530, 440] width 67 height 8
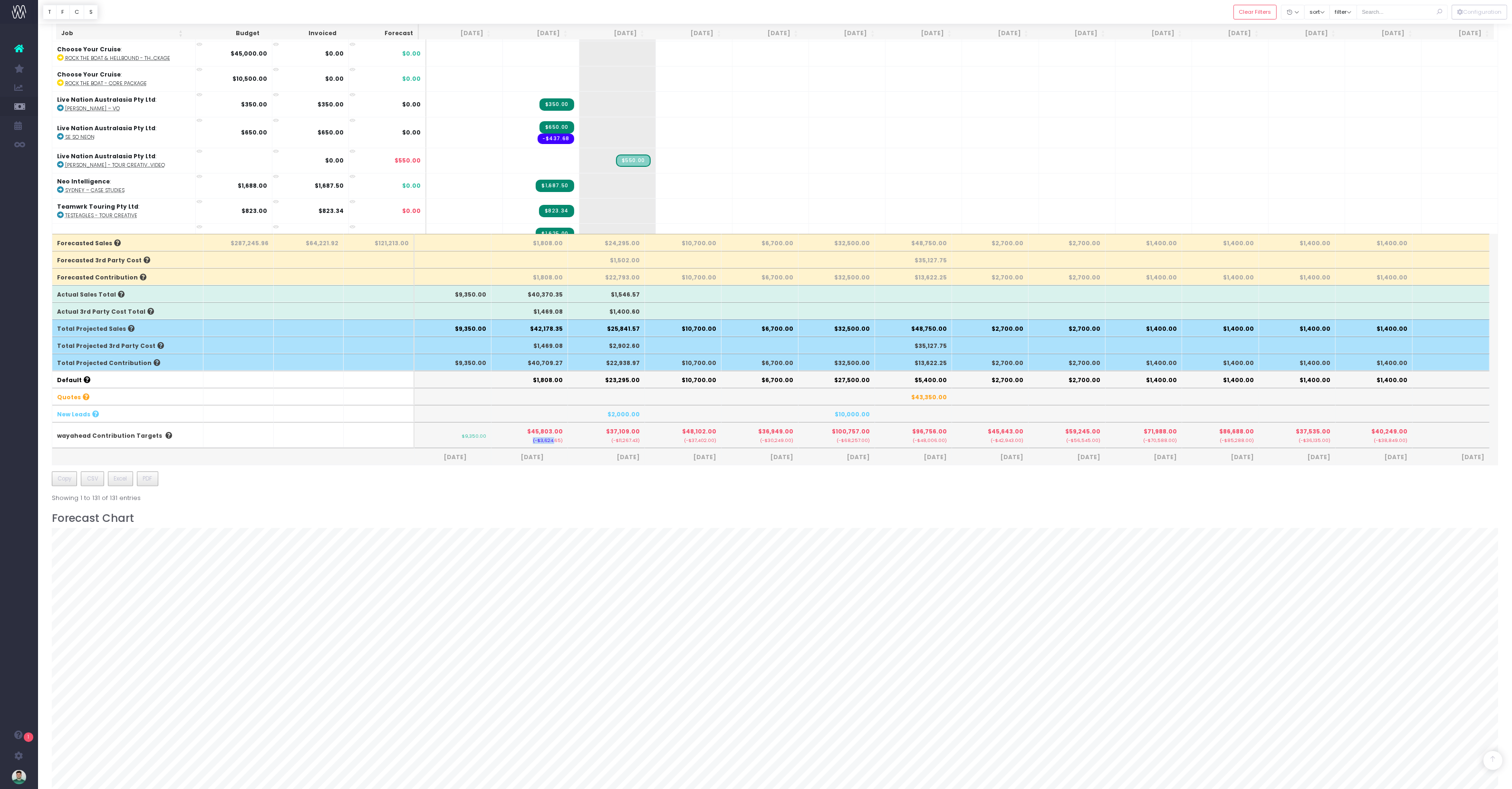
drag, startPoint x: 534, startPoint y: 443, endPoint x: 565, endPoint y: 445, distance: 31.1
click at [556, 444] on small "(-$3,624.65)" at bounding box center [530, 440] width 67 height 8
click at [559, 447] on th "$45,803.00 (-$3,624.65)" at bounding box center [530, 434] width 77 height 25
click at [538, 441] on small "(-$3,624.65)" at bounding box center [530, 440] width 67 height 8
drag, startPoint x: 530, startPoint y: 432, endPoint x: 596, endPoint y: 434, distance: 66.0
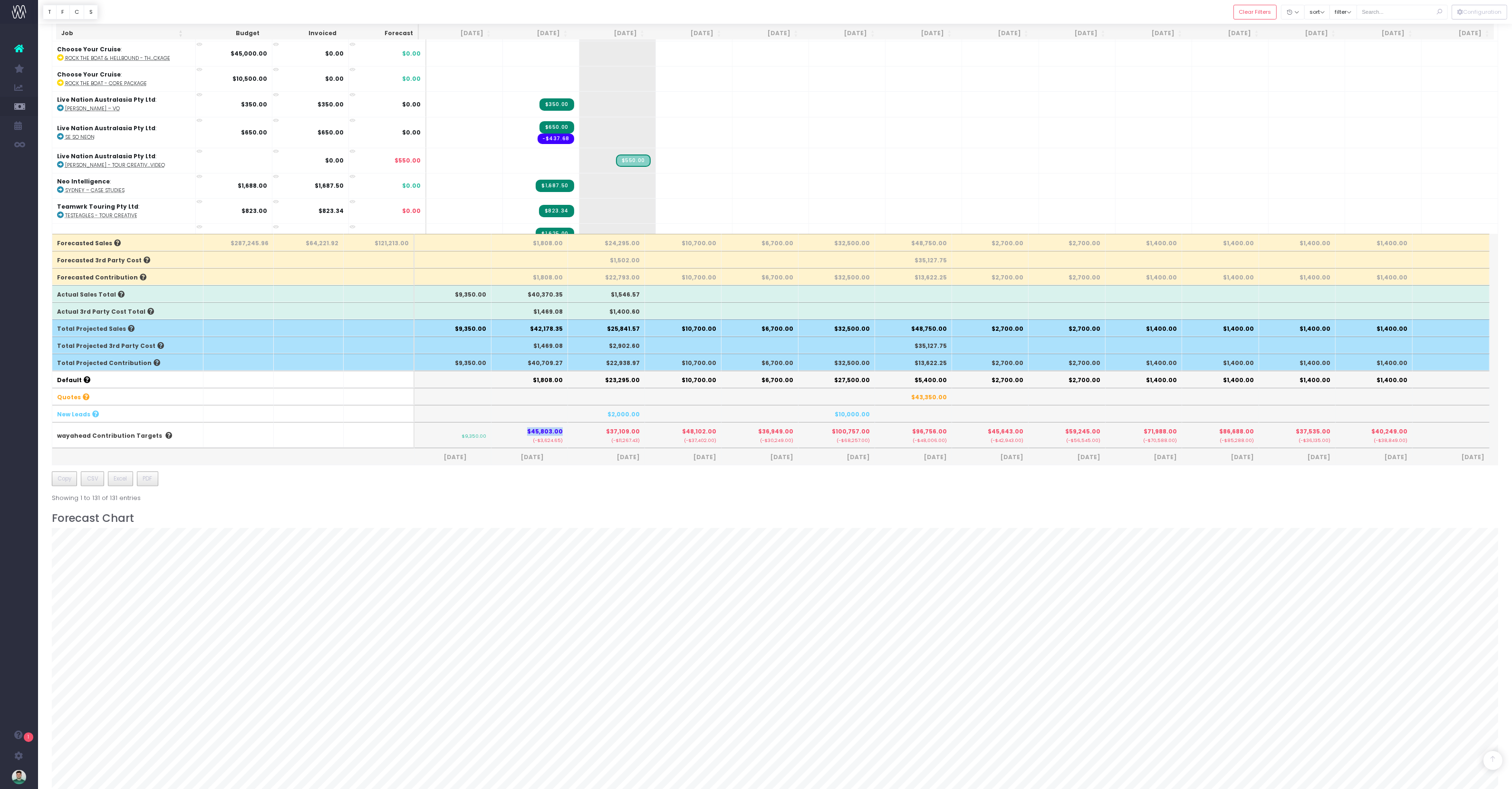
click at [588, 434] on tr "wayahead Contribution Targets $9,350.00 $45,803.00 (-$3,624.65) $37,109.00 (-$1…" at bounding box center [771, 434] width 1437 height 25
click at [540, 447] on th "$45,803.00 (-$3,624.65)" at bounding box center [530, 434] width 77 height 25
drag, startPoint x: 538, startPoint y: 446, endPoint x: 614, endPoint y: 456, distance: 76.7
click at [556, 447] on th "$45,803.00 (-$3,624.65)" at bounding box center [530, 434] width 77 height 25
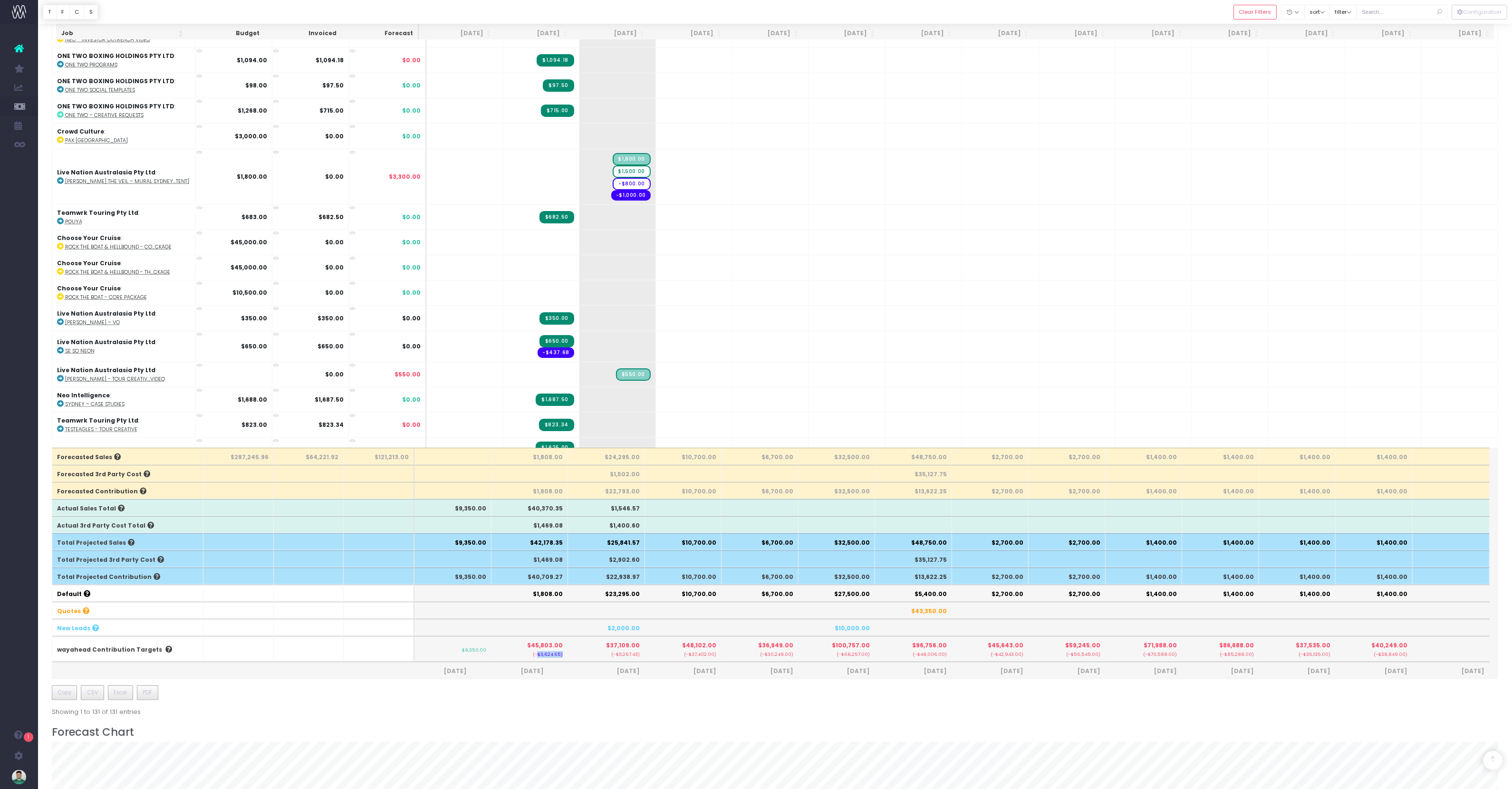
scroll to position [276, 0]
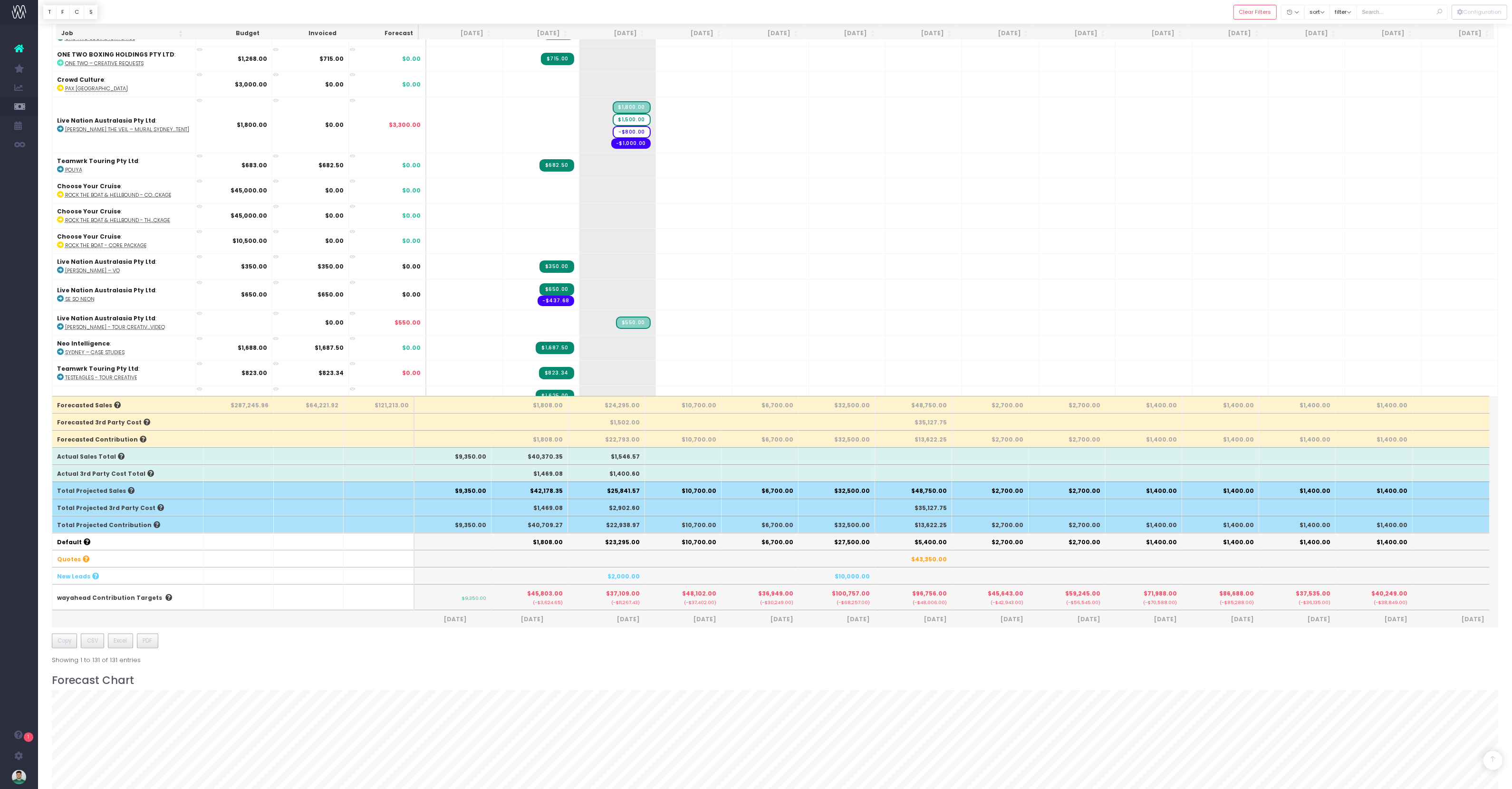
click at [557, 589] on th "$45,803.00 (-$3,624.65)" at bounding box center [530, 597] width 77 height 25
click at [560, 589] on small "(-$3,624.65)" at bounding box center [530, 602] width 67 height 8
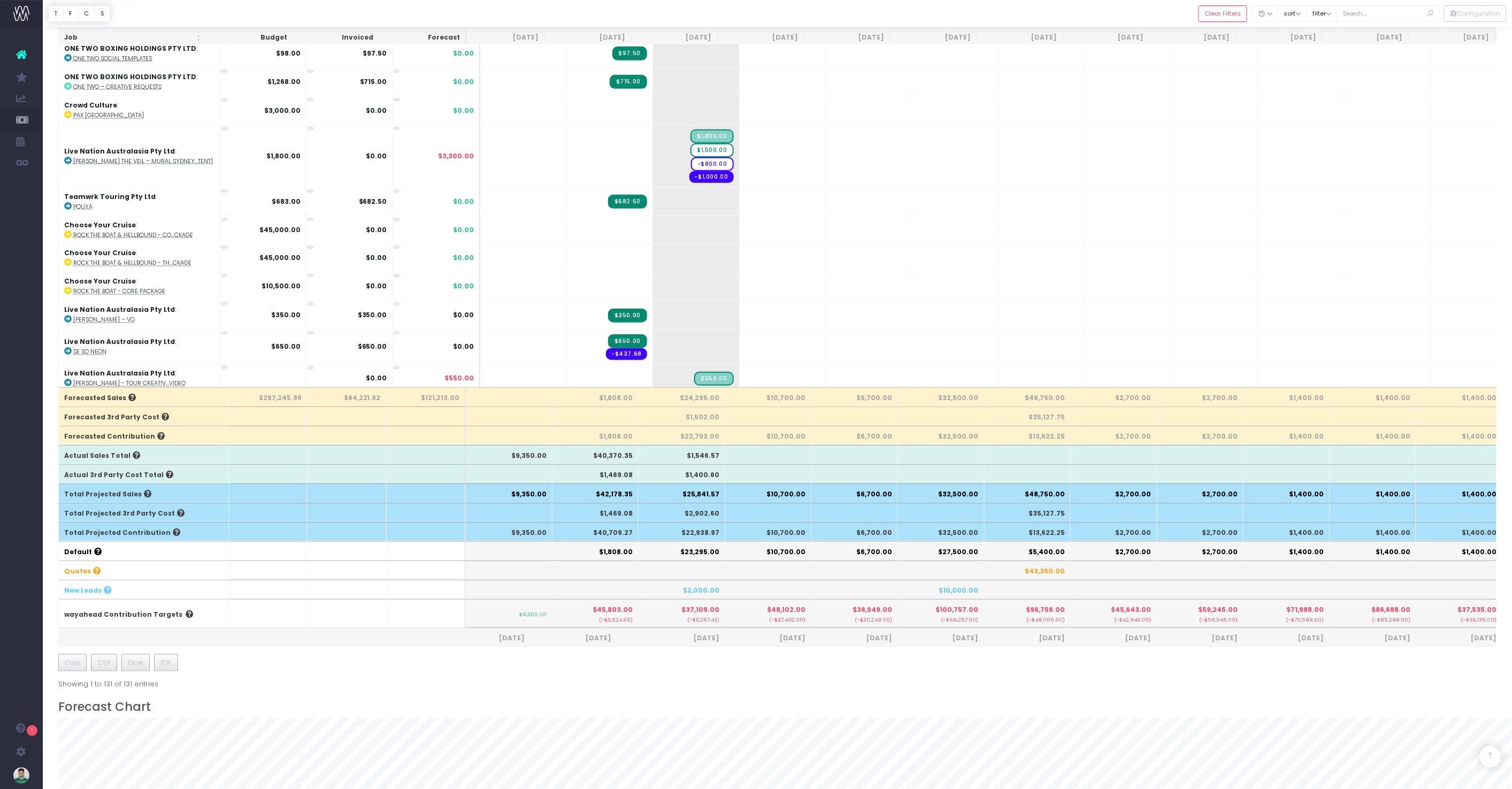
scroll to position [505, 0]
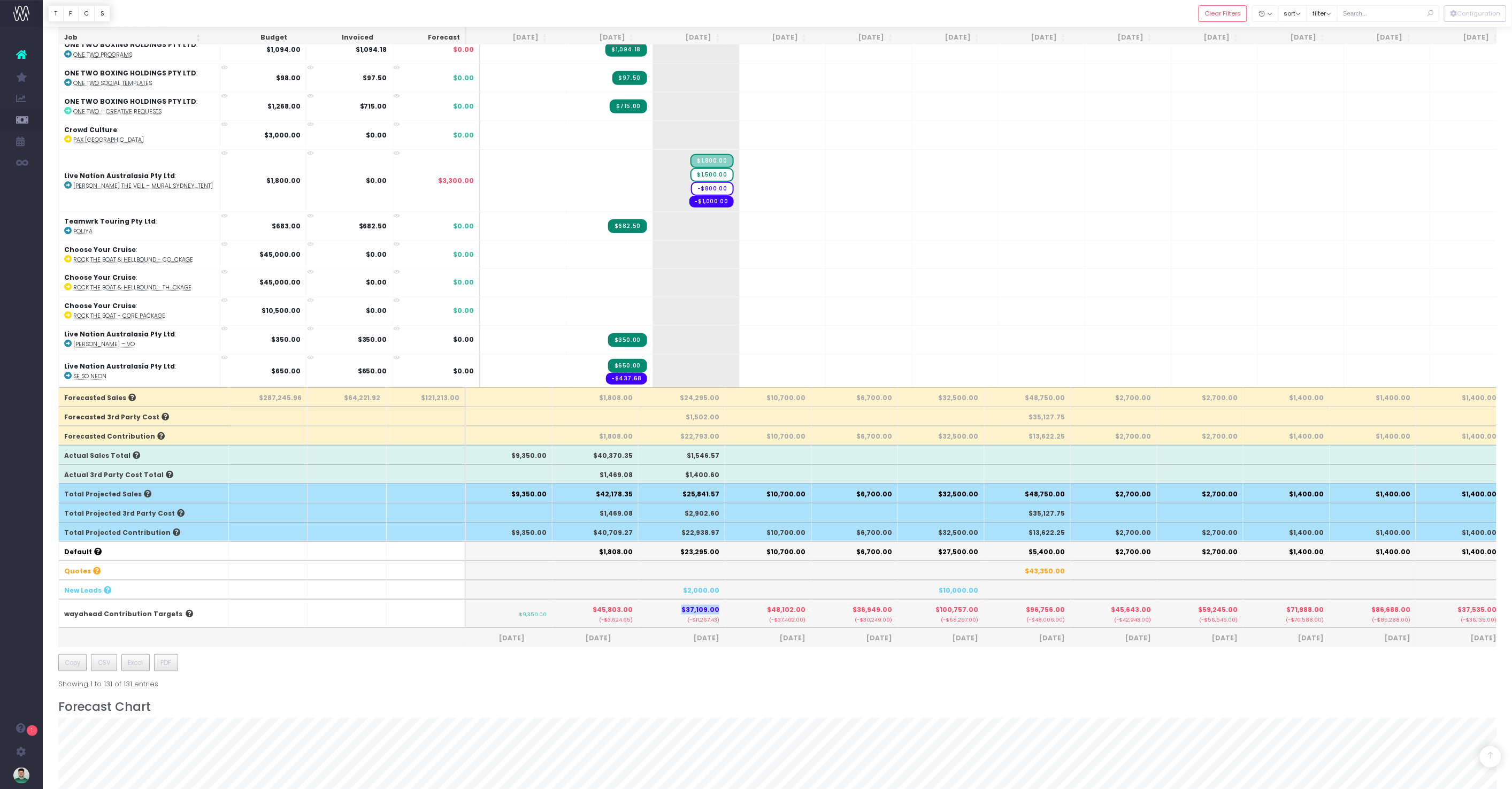
drag, startPoint x: 685, startPoint y: 608, endPoint x: 723, endPoint y: 608, distance: 38.0
click at [723, 608] on th "$37,109.00 (-$11,267.43)" at bounding box center [682, 612] width 87 height 28
click at [715, 619] on small "(-$11,267.43)" at bounding box center [681, 619] width 75 height 9
drag, startPoint x: 613, startPoint y: 621, endPoint x: 641, endPoint y: 619, distance: 28.1
click at [641, 619] on tr "wayahead Contribution Targets $9,350.00 $45,803.00 (-$3,624.65) $37,109.00 (-$1…" at bounding box center [867, 612] width 1617 height 28
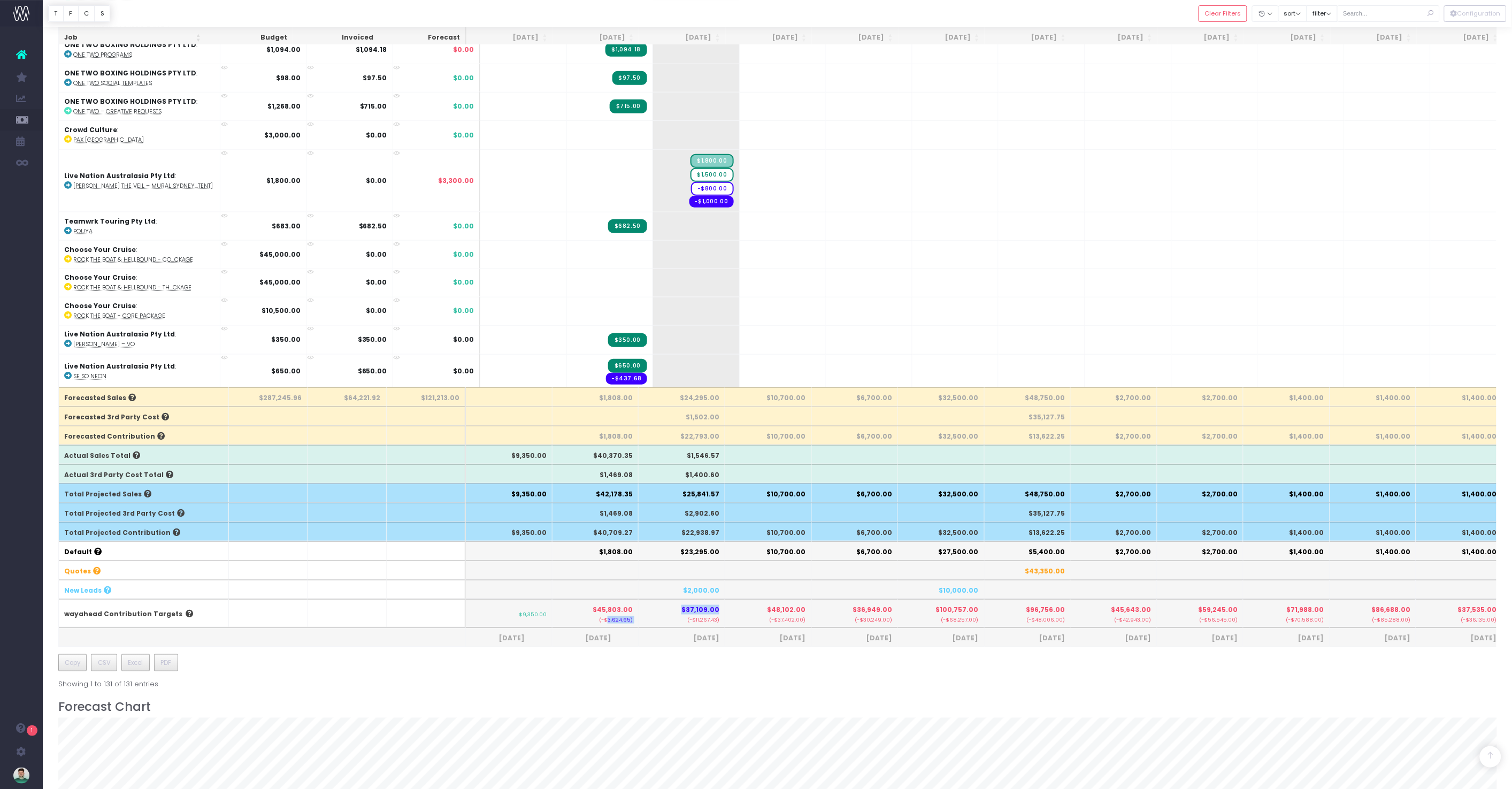
click at [624, 620] on small "(-$3,624.65)" at bounding box center [595, 619] width 75 height 9
drag, startPoint x: 634, startPoint y: 620, endPoint x: 579, endPoint y: 573, distance: 72.3
click at [599, 591] on tfoot "Forecasted Sales $287,245.96 $64,221.92 $121,213.00 $1,808.00 $24,295.00 $10,70…" at bounding box center [867, 516] width 1617 height 259
click at [629, 618] on small "(-$3,624.65)" at bounding box center [595, 619] width 75 height 9
drag, startPoint x: 601, startPoint y: 621, endPoint x: 636, endPoint y: 619, distance: 35.1
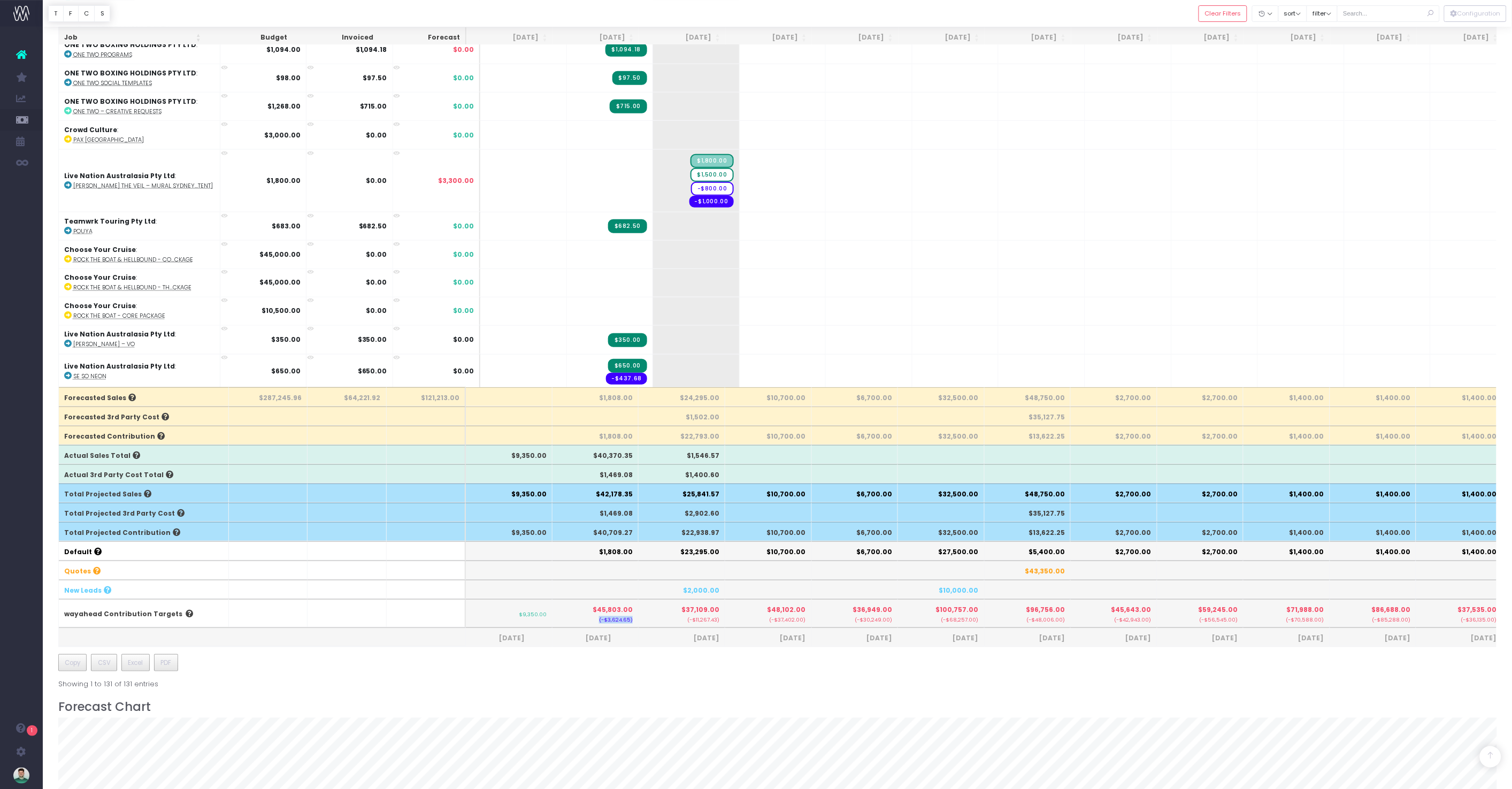
click at [636, 619] on th "$45,803.00 (-$3,624.65)" at bounding box center [596, 612] width 87 height 28
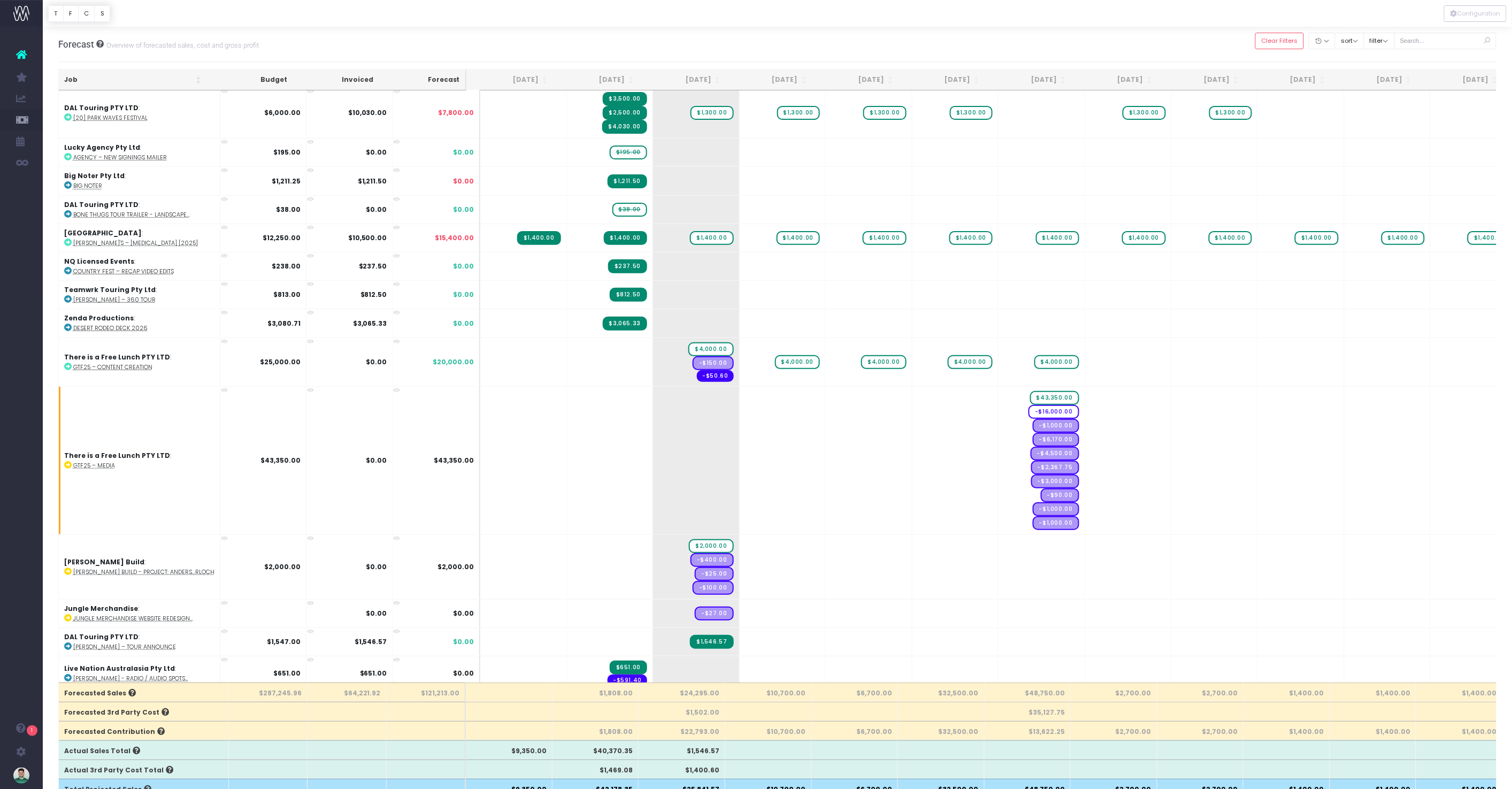
scroll to position [0, 0]
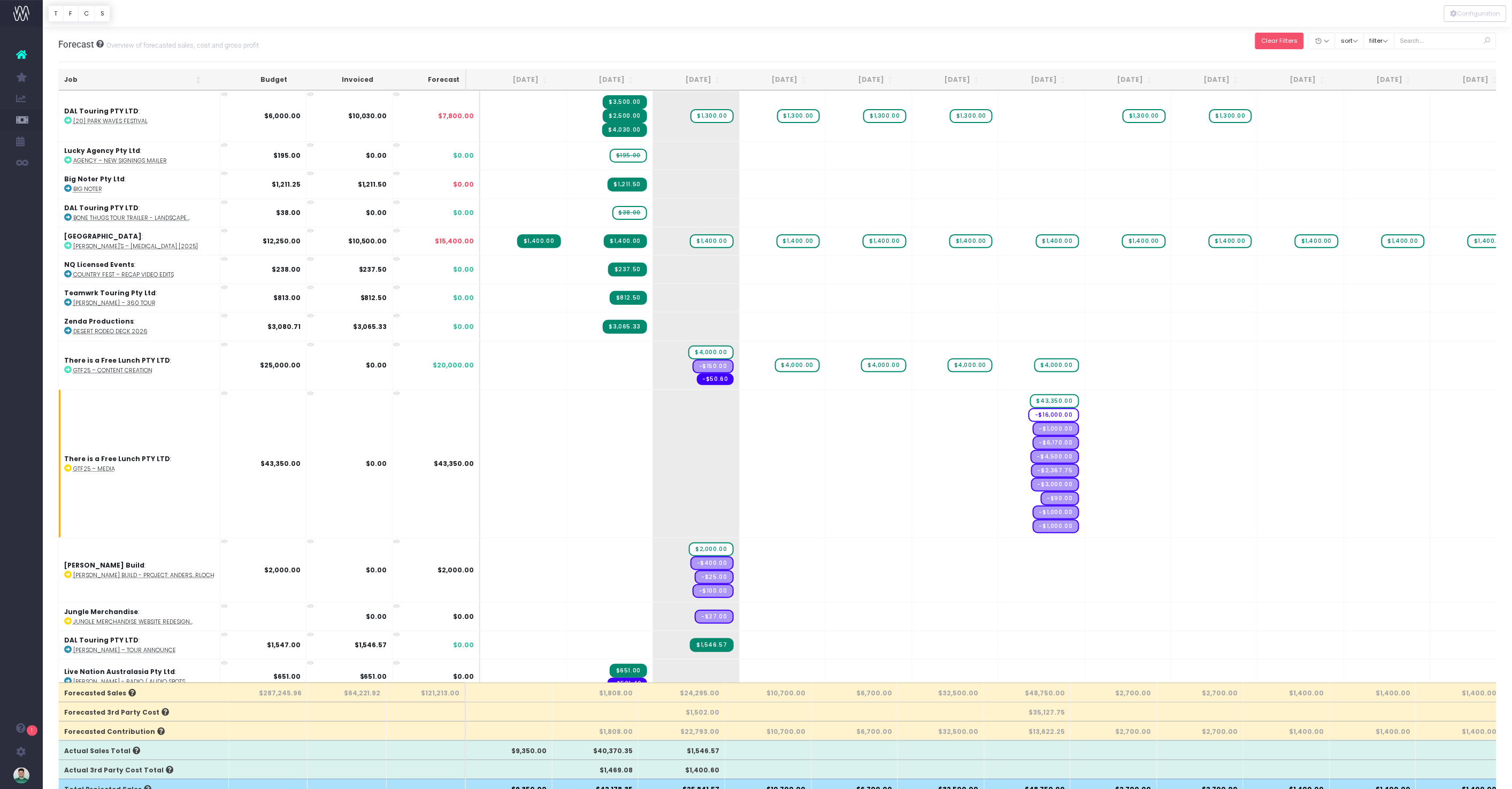
click at [1155, 38] on button "Clear Filters" at bounding box center [1279, 41] width 49 height 16
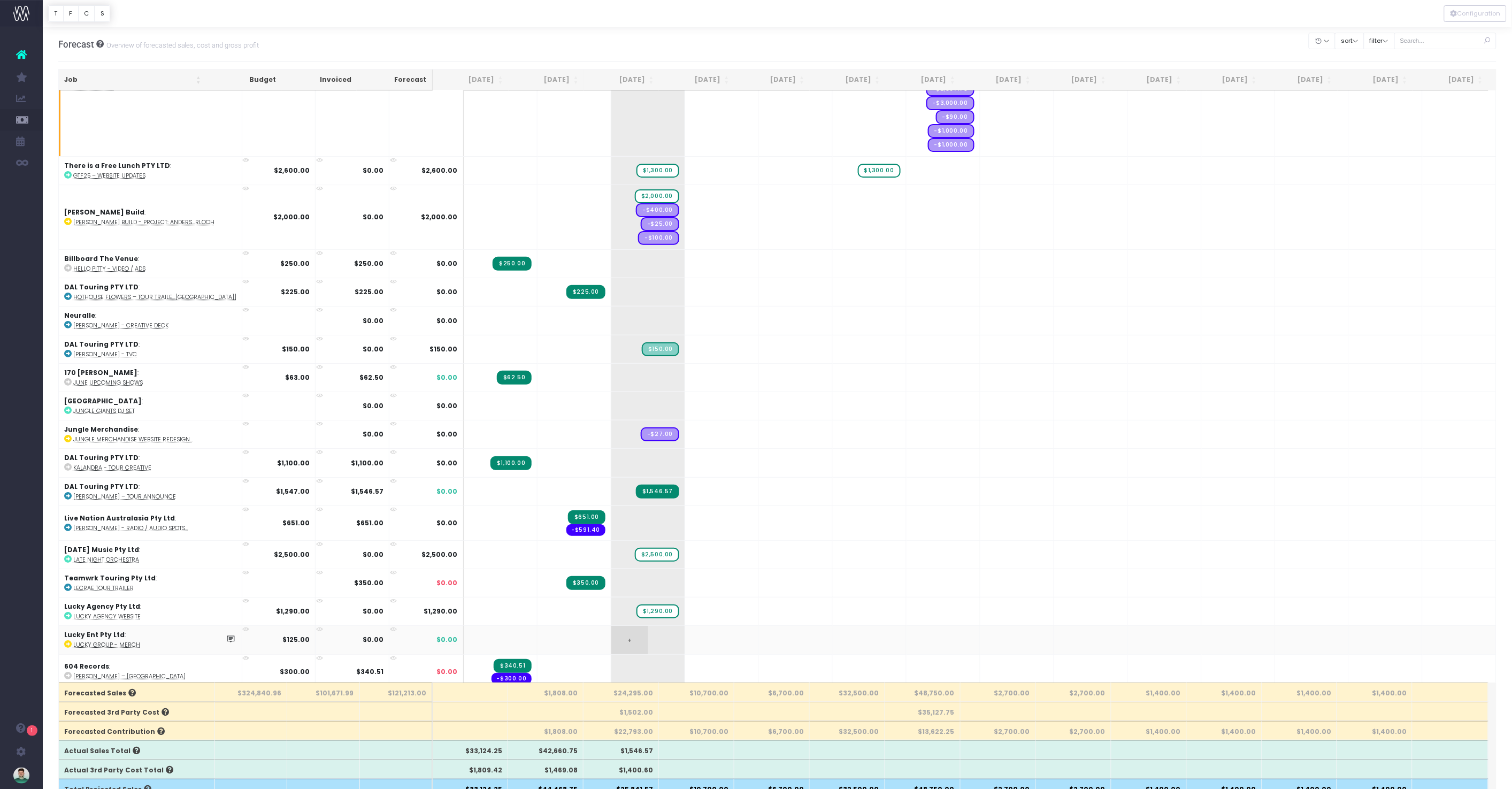
scroll to position [1574, 0]
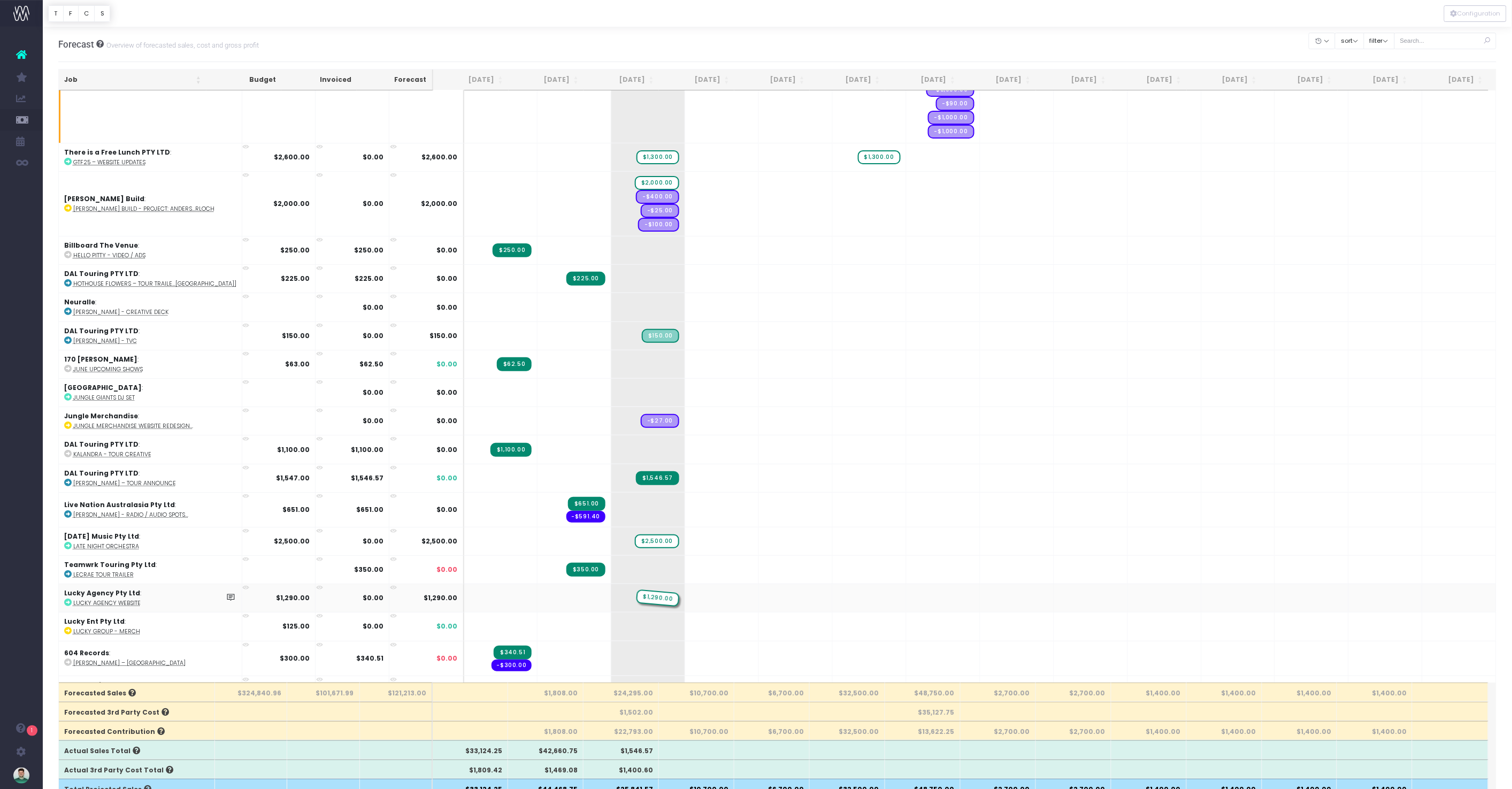
drag, startPoint x: 639, startPoint y: 574, endPoint x: 626, endPoint y: 573, distance: 13.0
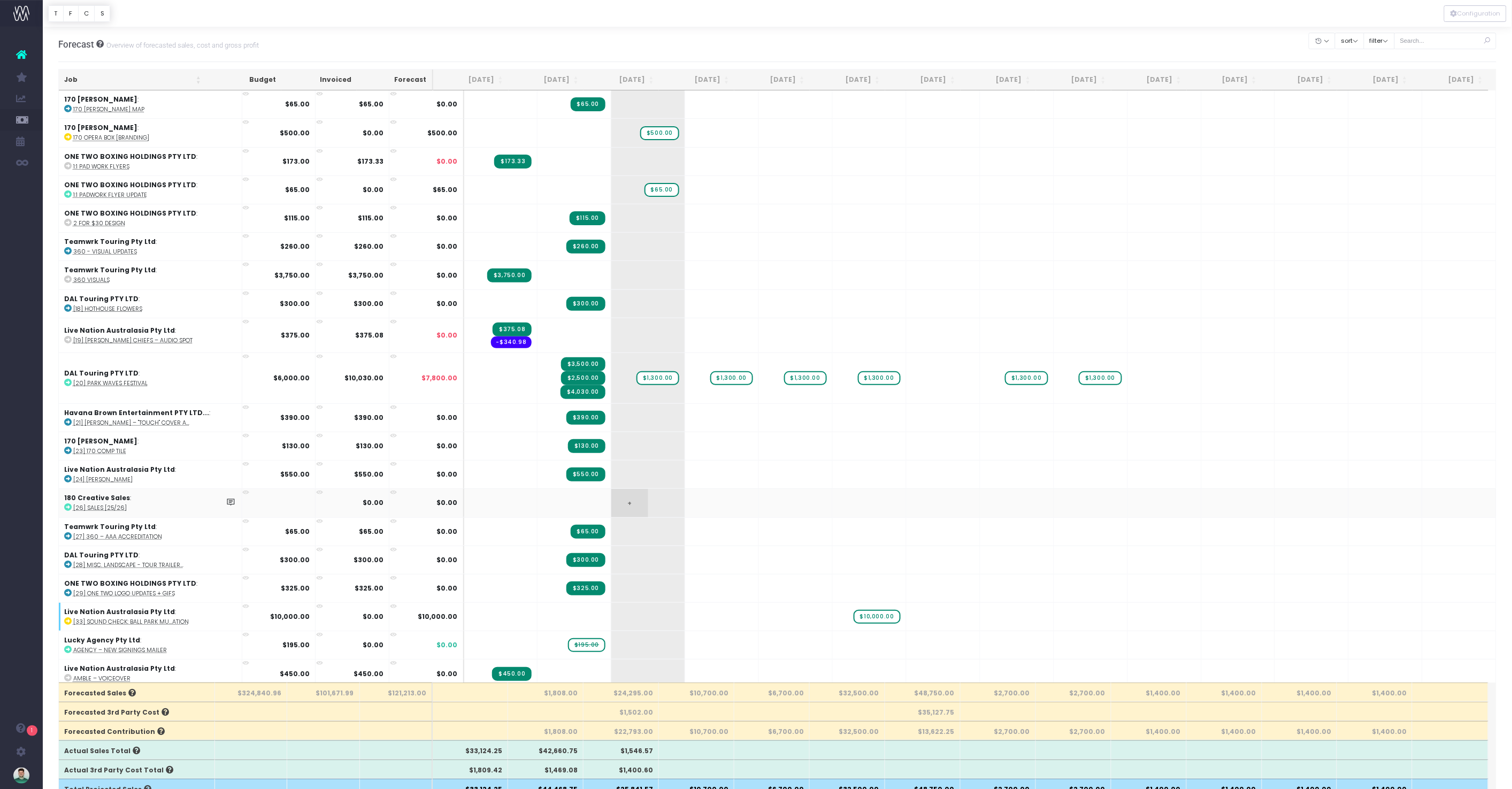
scroll to position [2, 0]
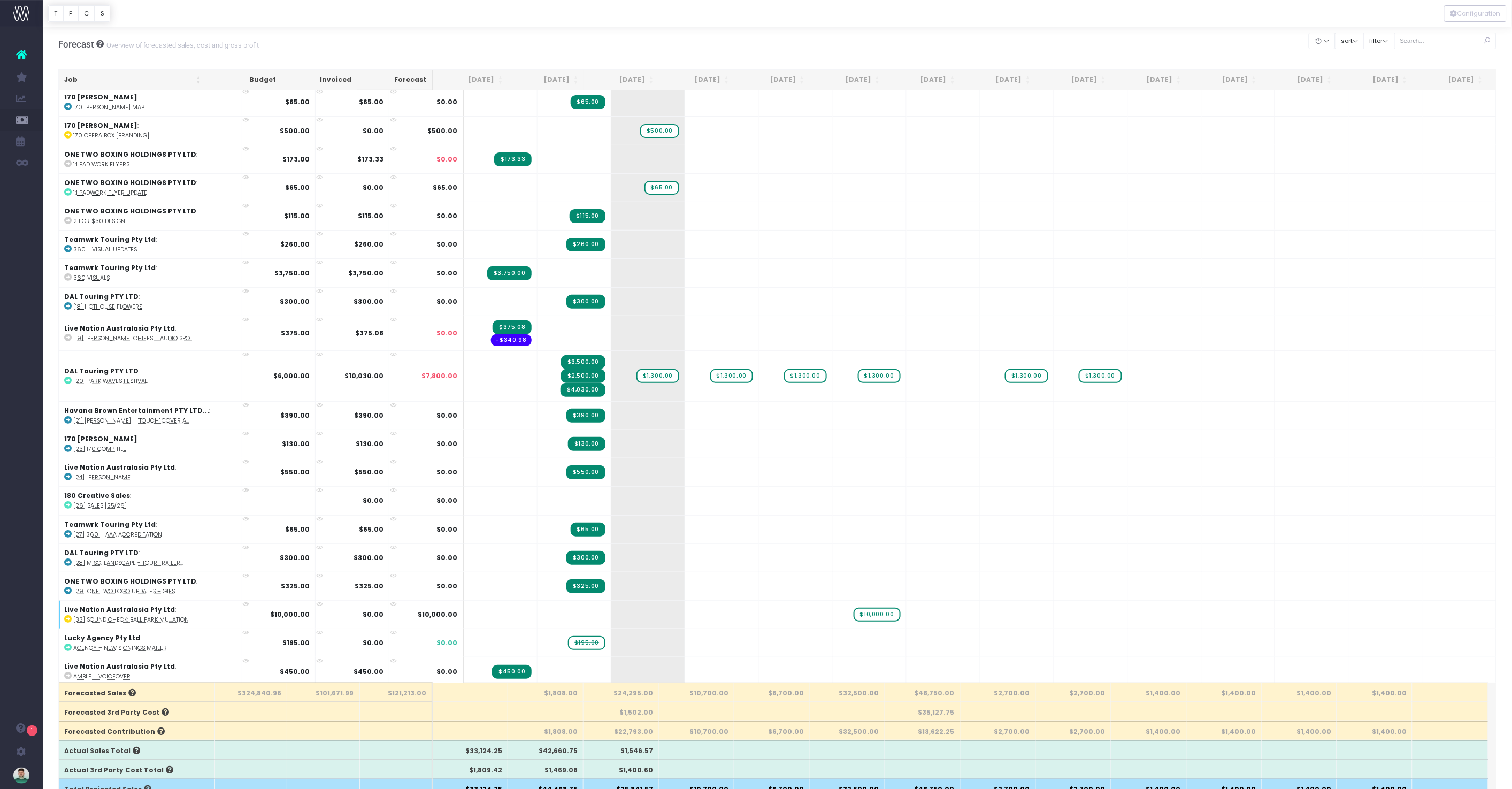
click at [818, 16] on div at bounding box center [778, 13] width 1470 height 27
click at [869, 2] on div at bounding box center [778, 13] width 1470 height 27
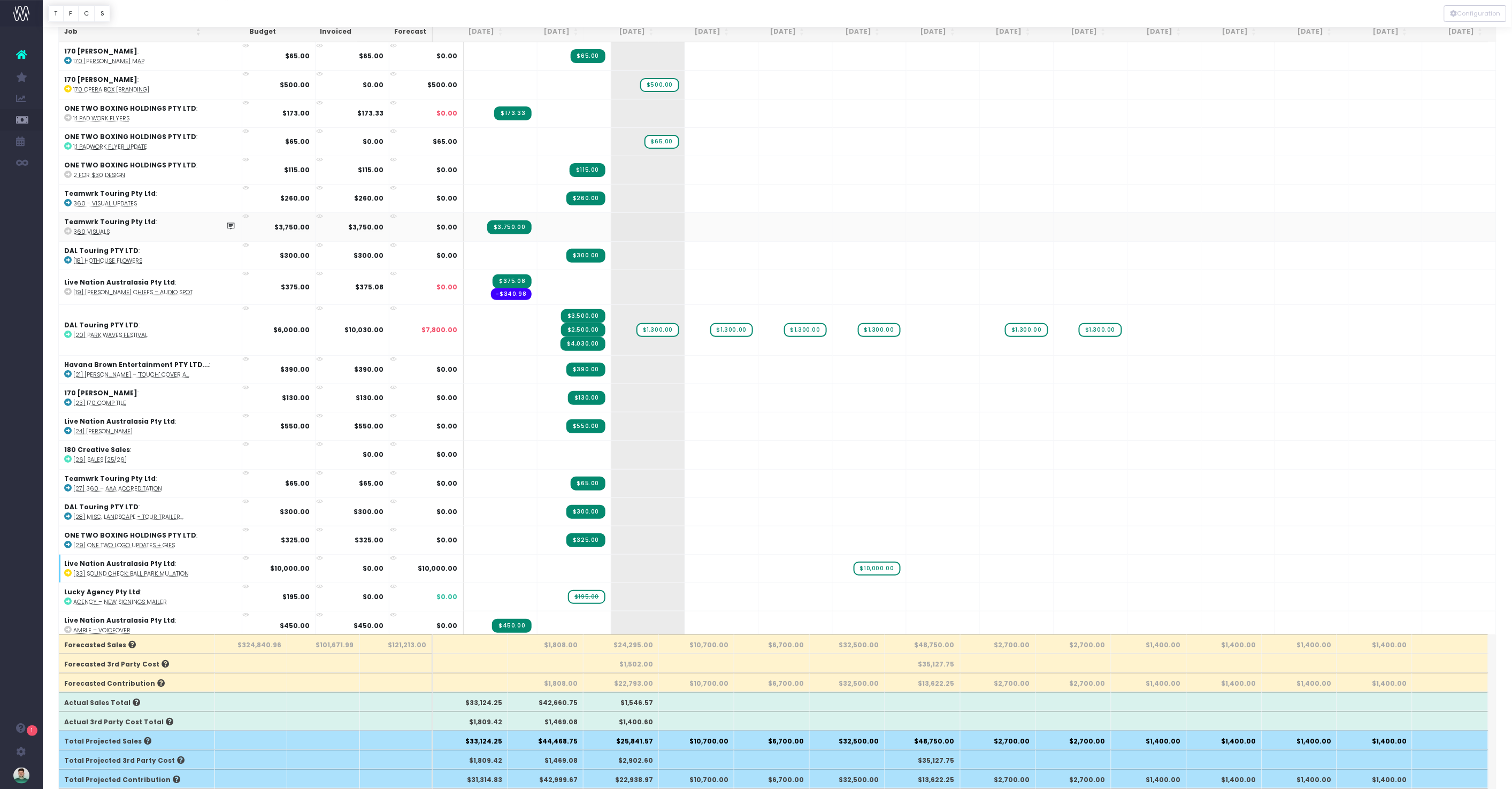
scroll to position [0, 0]
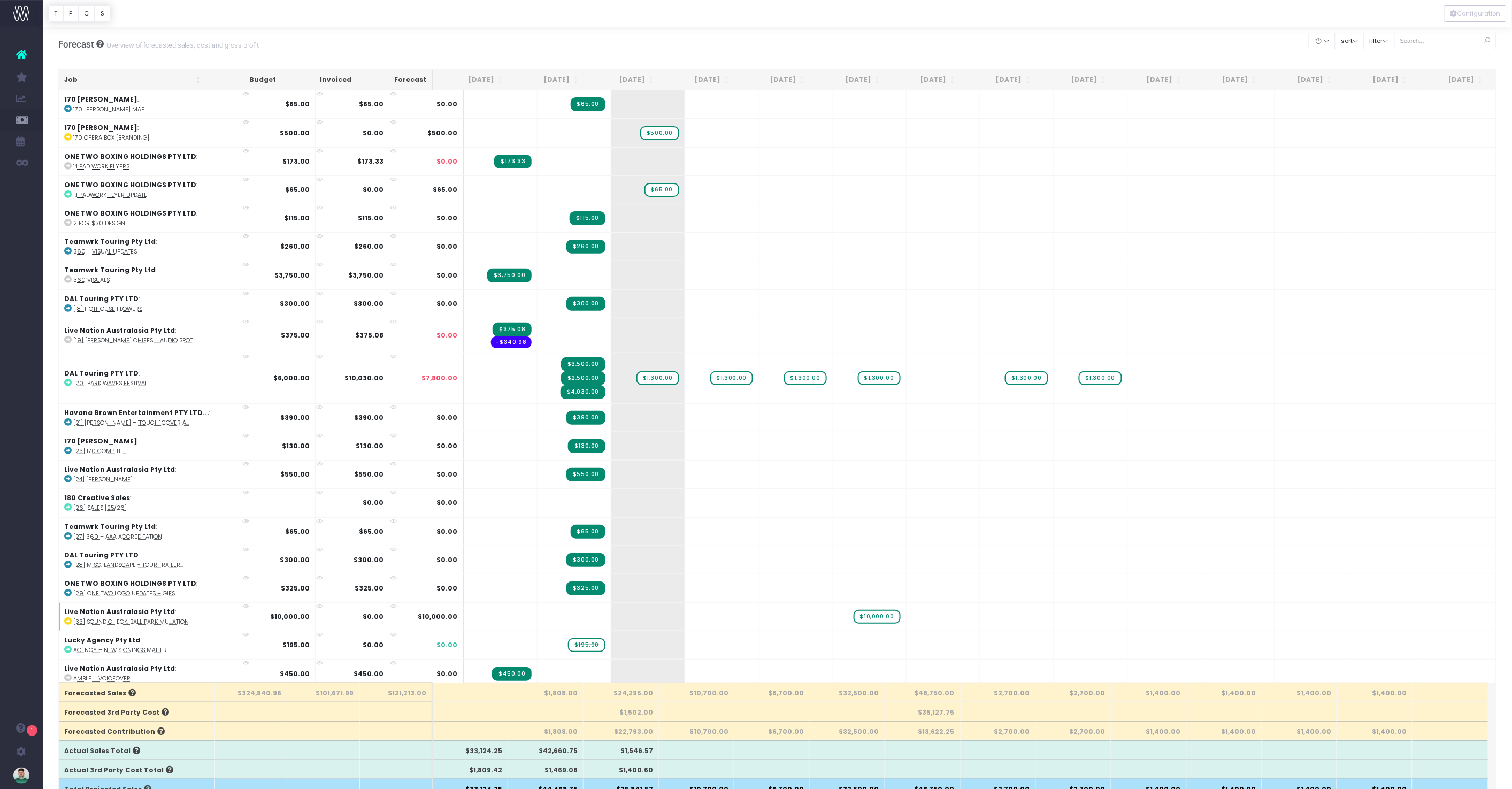
click at [646, 10] on div at bounding box center [778, 13] width 1470 height 27
